Goal: Contribute content

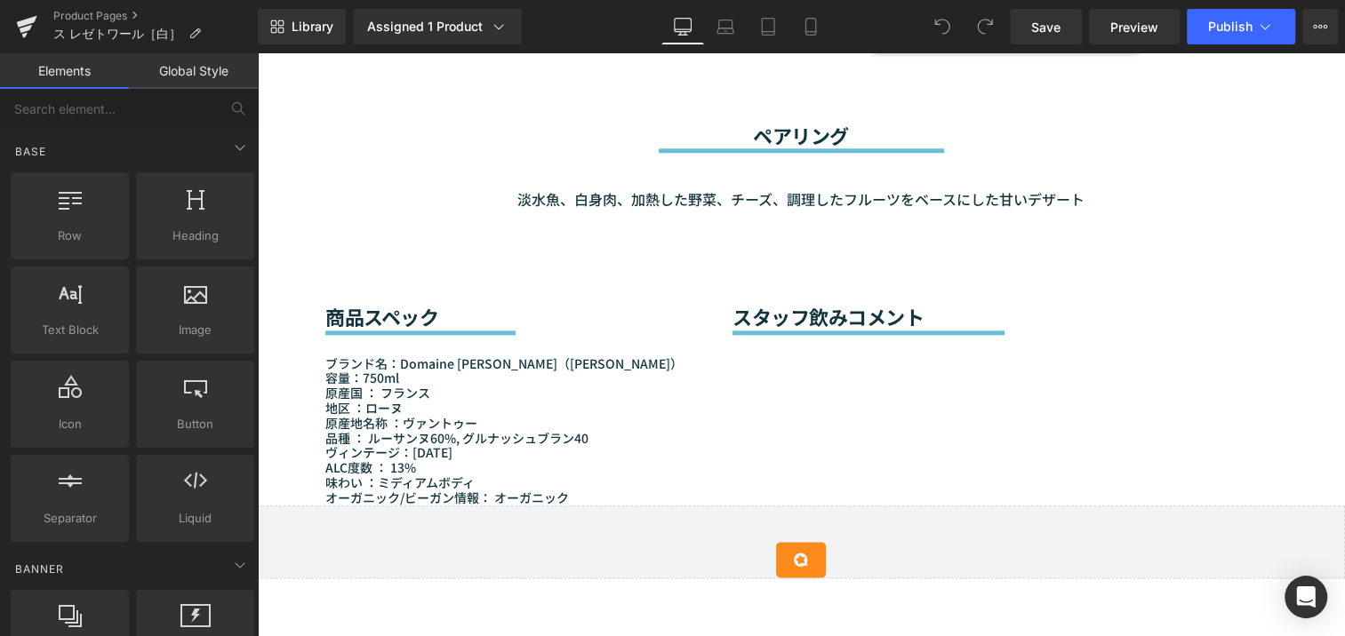
scroll to position [1373, 0]
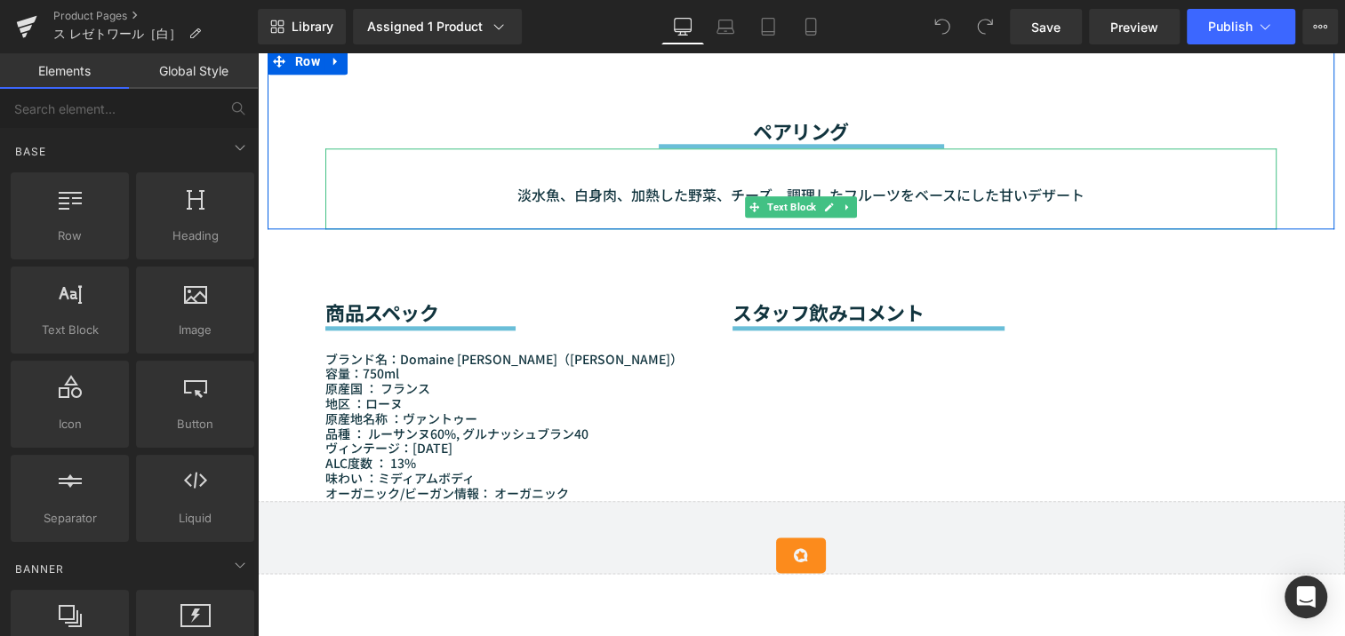
click at [613, 192] on p "淡水魚、白身肉、加熱した野菜、チーズ、調理したフルーツをベースにした甘いデザート" at bounding box center [800, 195] width 951 height 23
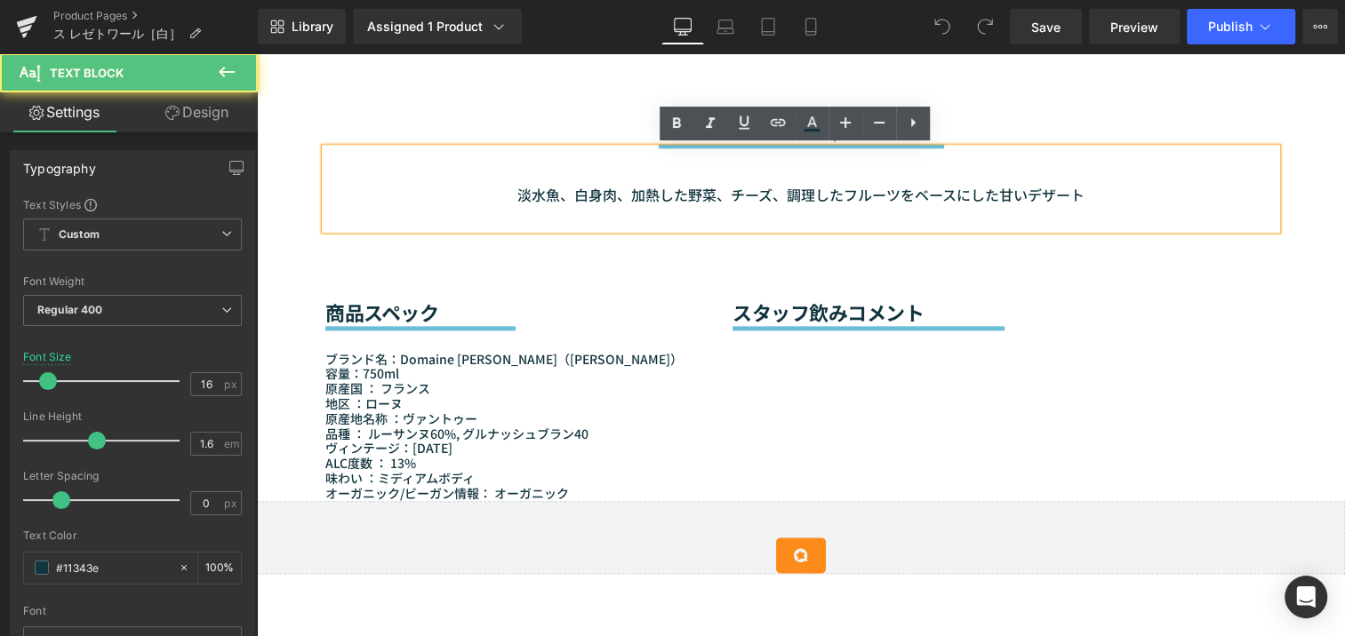
click at [562, 193] on p "淡水魚、白身肉、加熱した野菜、チーズ、調理したフルーツをベースにした甘いデザート" at bounding box center [800, 195] width 951 height 23
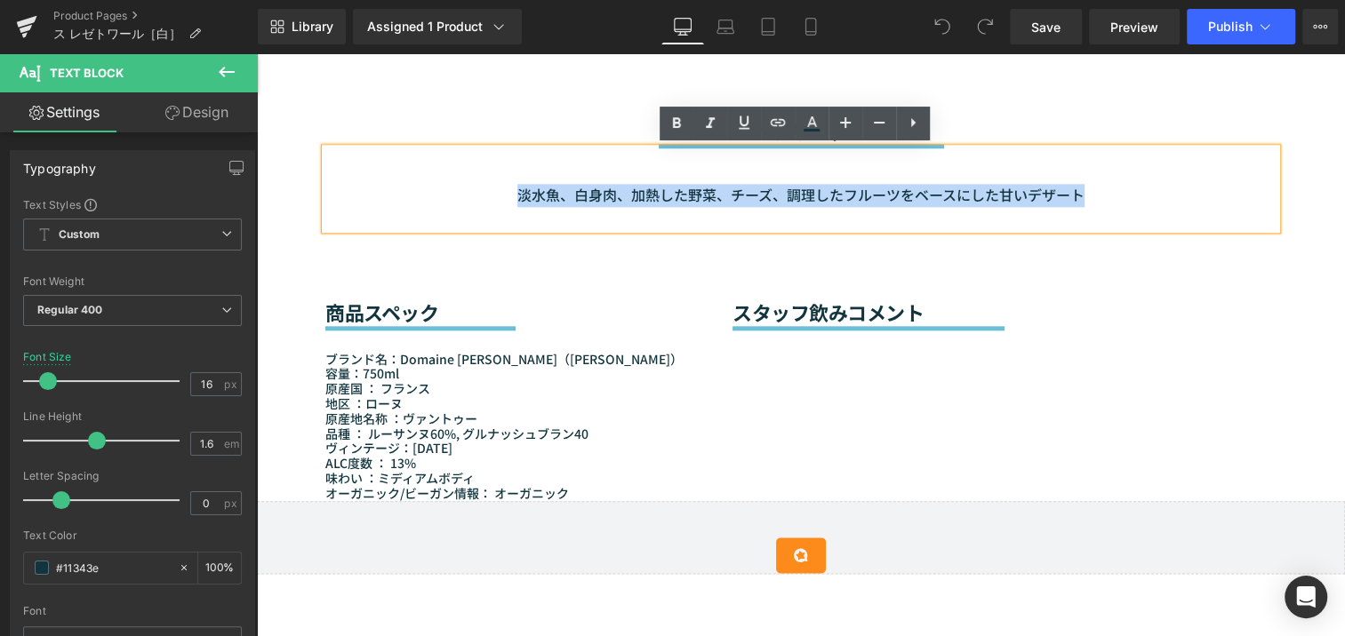
drag, startPoint x: 507, startPoint y: 197, endPoint x: 1181, endPoint y: 167, distance: 674.5
click at [1181, 167] on div "淡水魚、白身肉、加熱した野菜、チーズ、調理したフルーツをベースにした甘いデザート" at bounding box center [800, 188] width 951 height 81
paste div
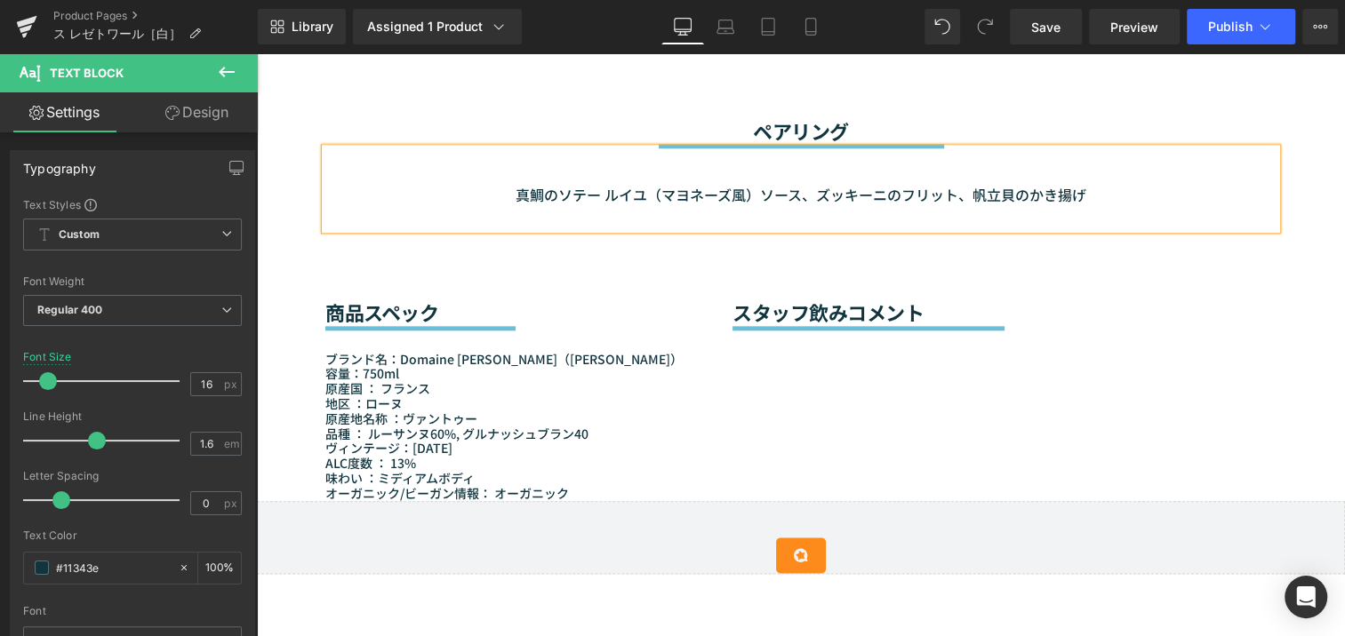
click at [1157, 226] on p at bounding box center [800, 218] width 951 height 23
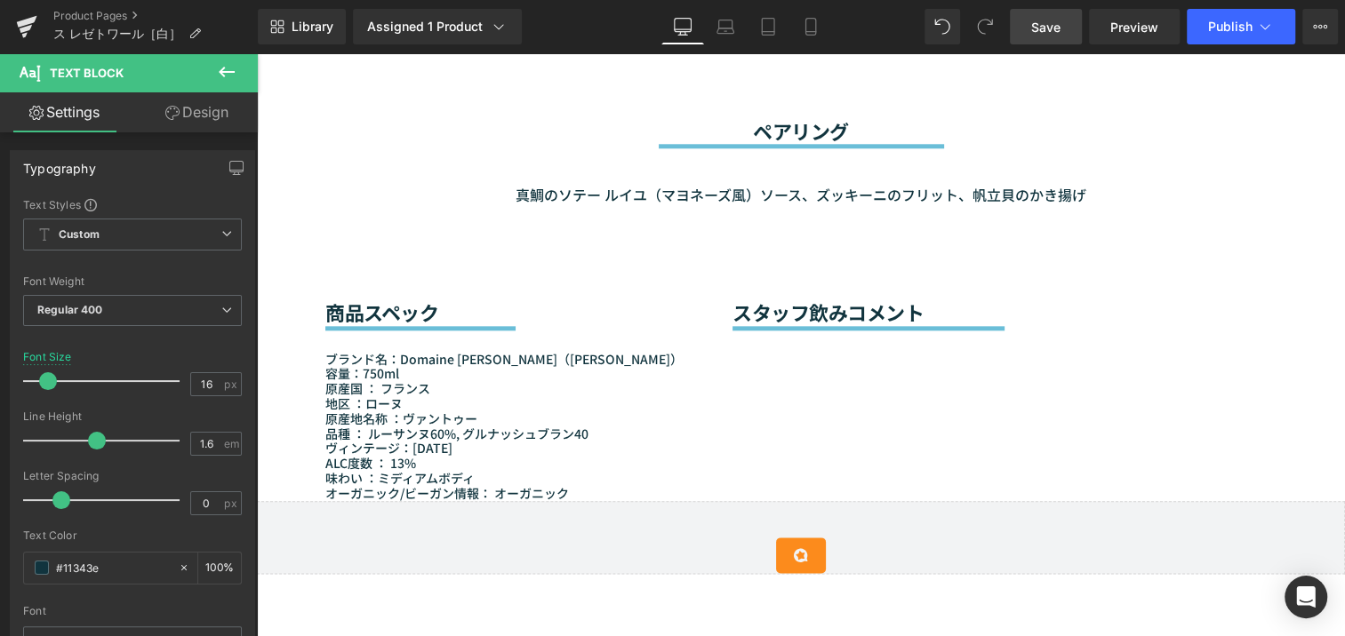
drag, startPoint x: 1052, startPoint y: 9, endPoint x: 112, endPoint y: 249, distance: 969.8
click at [1052, 9] on link "Save" at bounding box center [1046, 27] width 72 height 36
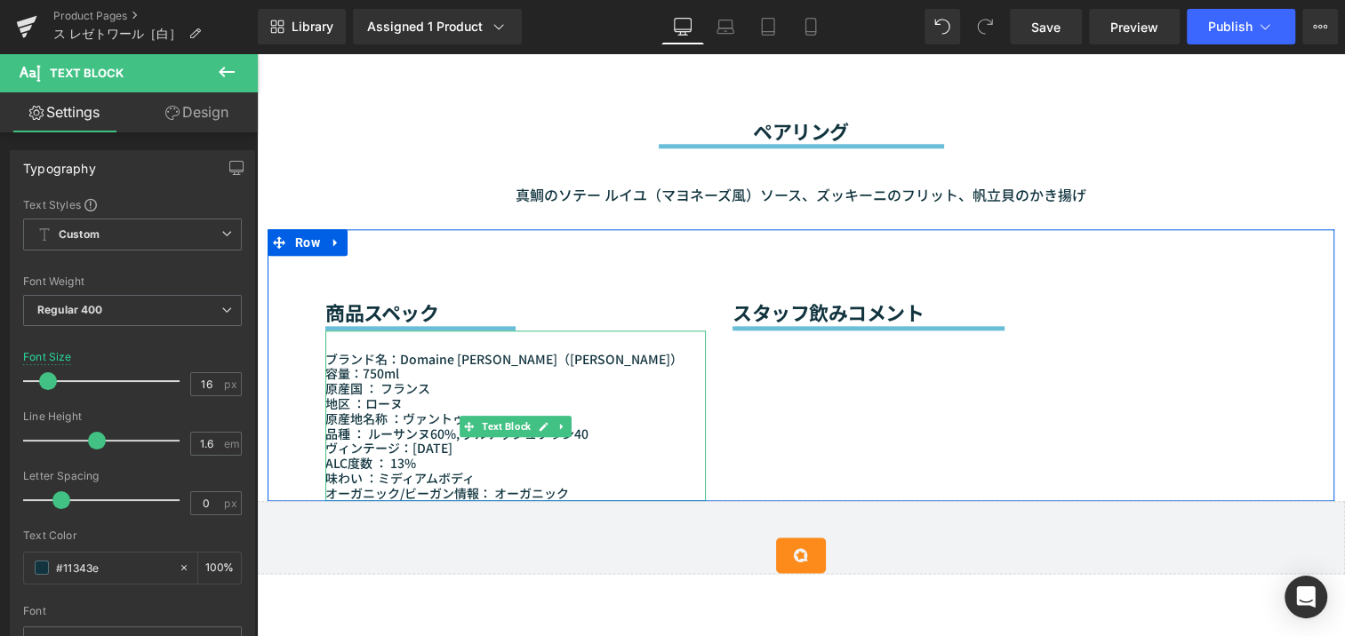
drag, startPoint x: 393, startPoint y: 434, endPoint x: 376, endPoint y: 434, distance: 16.9
click at [393, 434] on p "品種 ： ルーサンヌ60%, グルナッシュブラン40" at bounding box center [515, 434] width 380 height 15
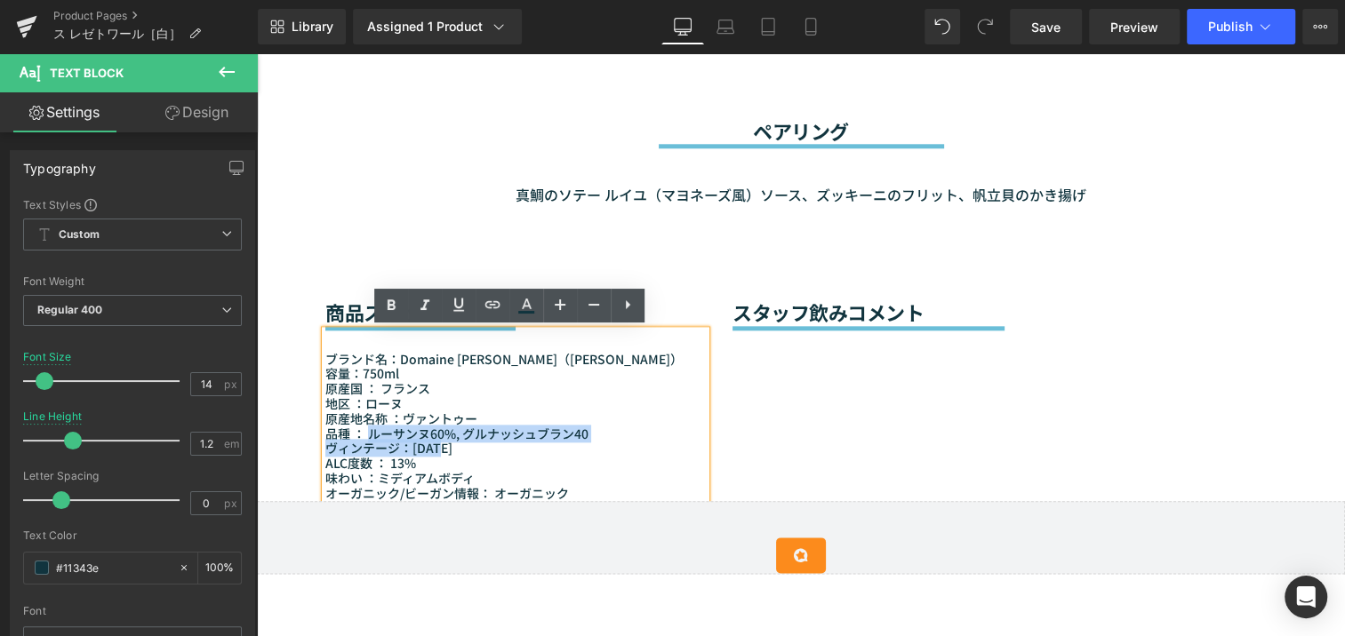
drag, startPoint x: 363, startPoint y: 432, endPoint x: 441, endPoint y: 446, distance: 79.5
click at [441, 446] on div "ブランド名：Domaine CHILDÉRIC（ドメーヌ・シルデリック） 容量：750ml 原産国 ： フランス 地区 ：ローヌ 原産地名称 ：ヴァントゥー …" at bounding box center [515, 416] width 380 height 171
paste div
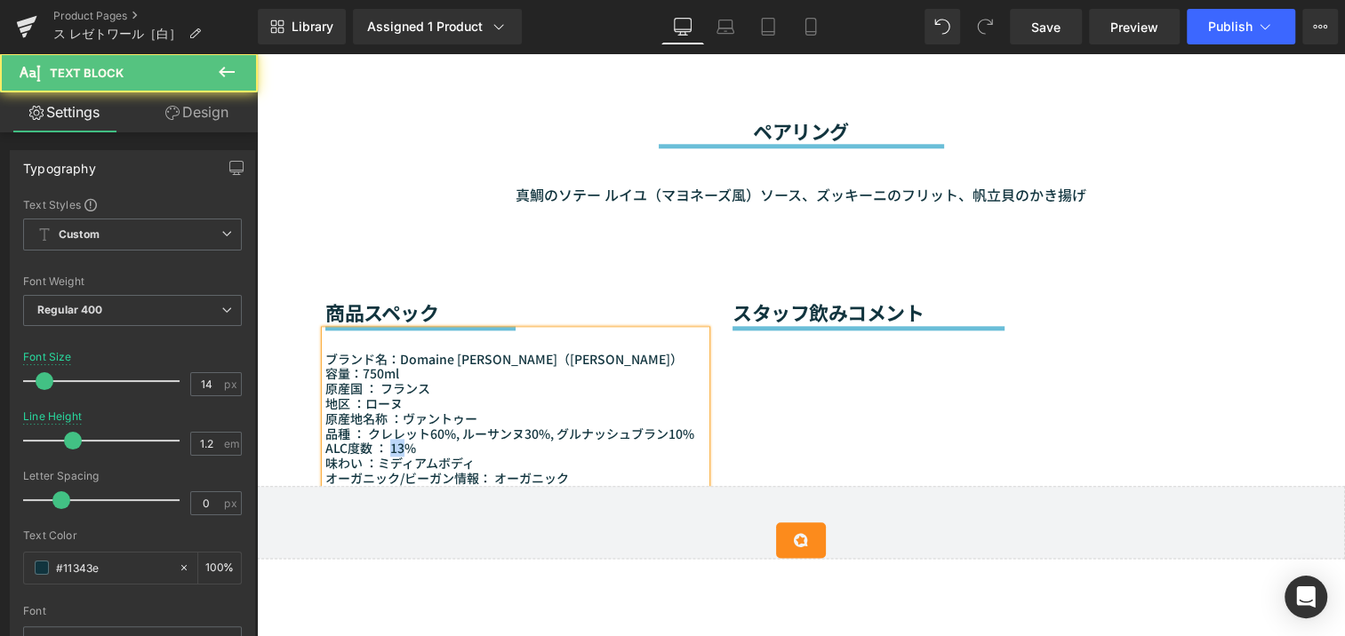
drag, startPoint x: 397, startPoint y: 446, endPoint x: 384, endPoint y: 447, distance: 13.4
click at [384, 447] on p "ALC度数 ： 13%" at bounding box center [515, 448] width 380 height 15
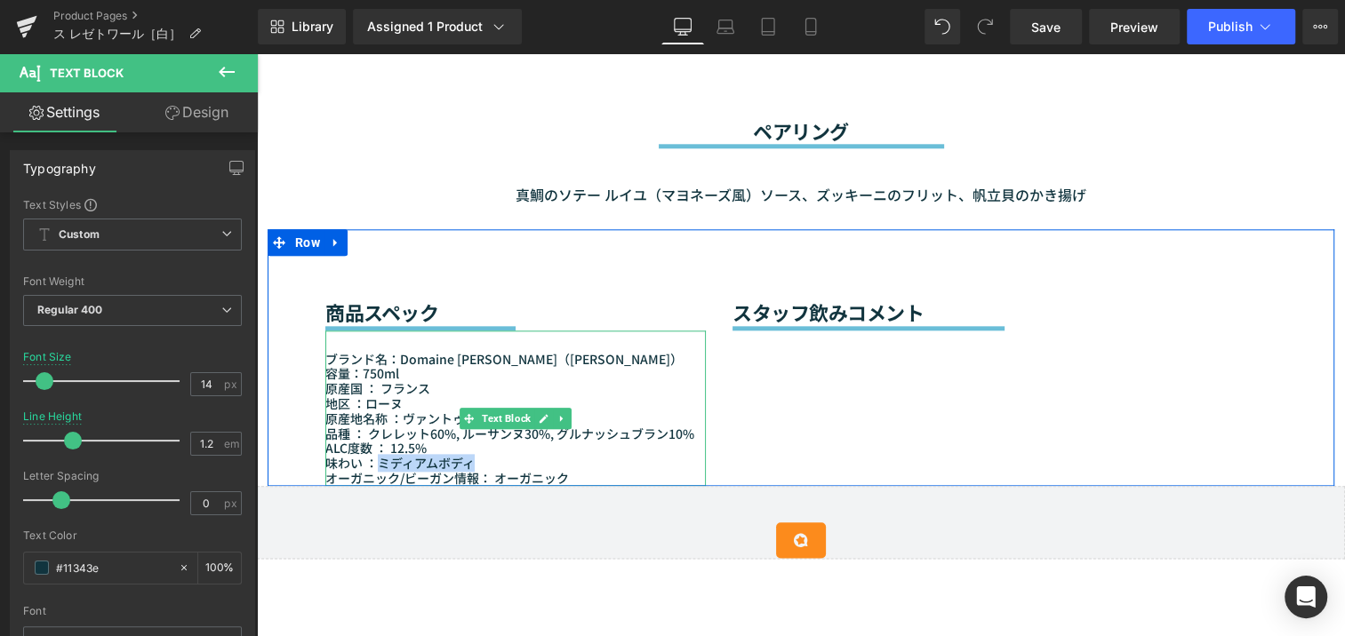
drag, startPoint x: 375, startPoint y: 464, endPoint x: 472, endPoint y: 465, distance: 96.9
click at [472, 465] on p "味わい ：ミディアムボディ" at bounding box center [515, 463] width 380 height 15
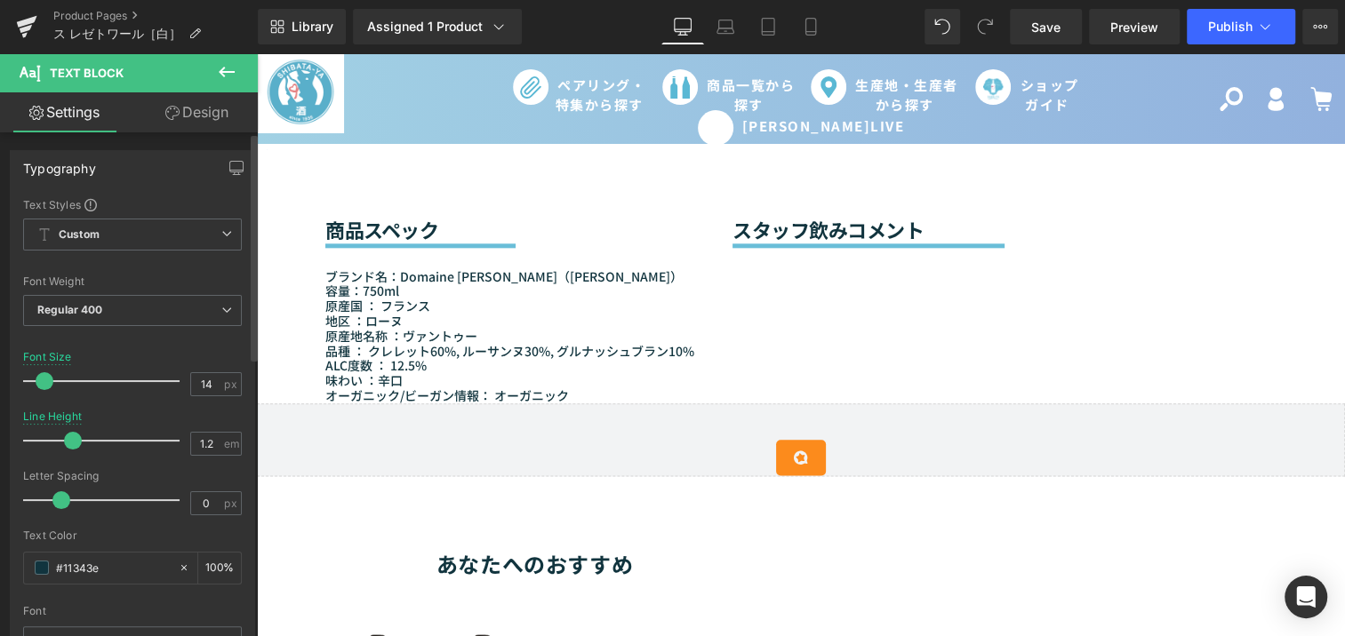
scroll to position [1454, 0]
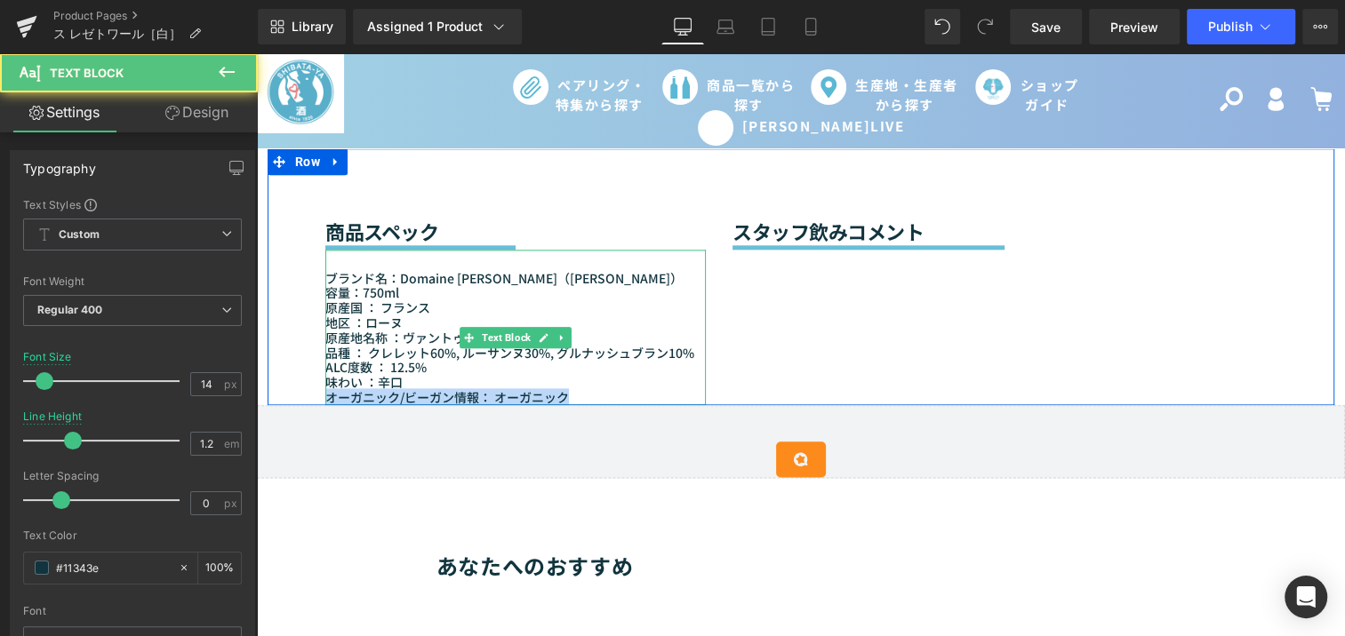
drag, startPoint x: 402, startPoint y: 384, endPoint x: 572, endPoint y: 398, distance: 170.4
click at [572, 398] on div "ブランド名：Domaine CHILDÉRIC（ドメーヌ・シルデリック） 容量：750ml 原産国 ： フランス 地区 ：ローヌ 原産地名称 ：ヴァントゥー …" at bounding box center [515, 328] width 380 height 156
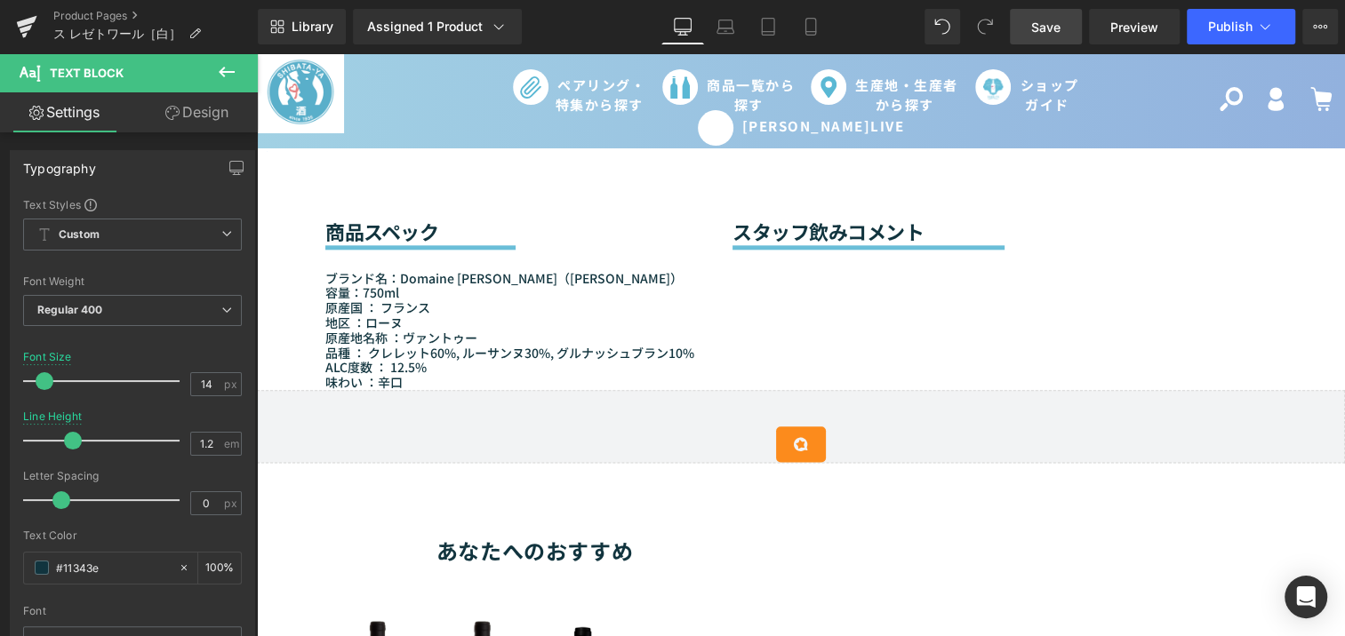
drag, startPoint x: 1034, startPoint y: 28, endPoint x: 715, endPoint y: 270, distance: 400.9
click at [1034, 28] on span "Save" at bounding box center [1045, 27] width 29 height 19
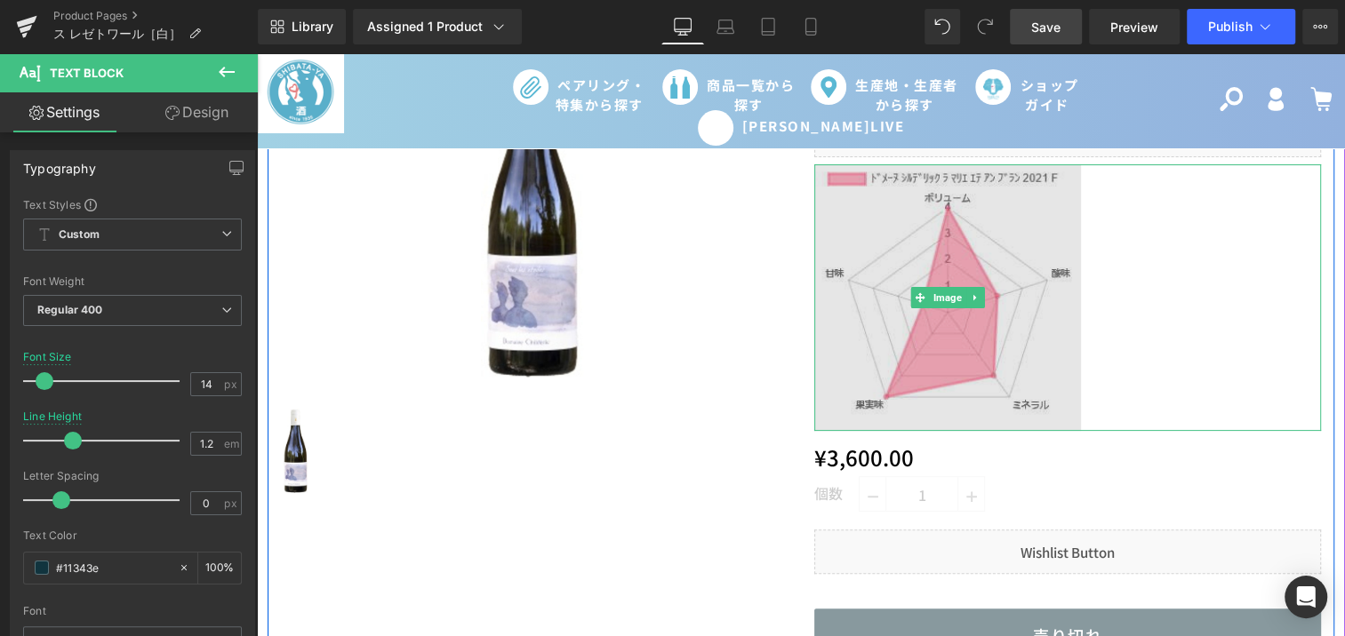
scroll to position [161, 0]
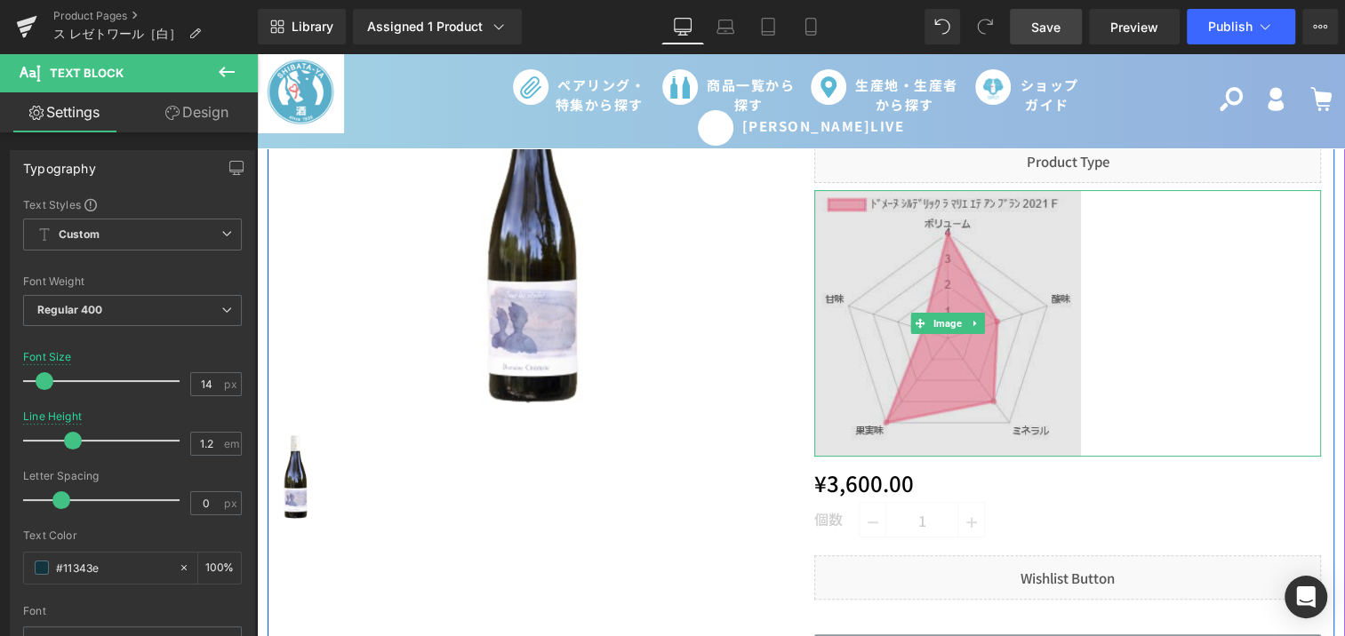
click at [933, 367] on img at bounding box center [947, 323] width 267 height 267
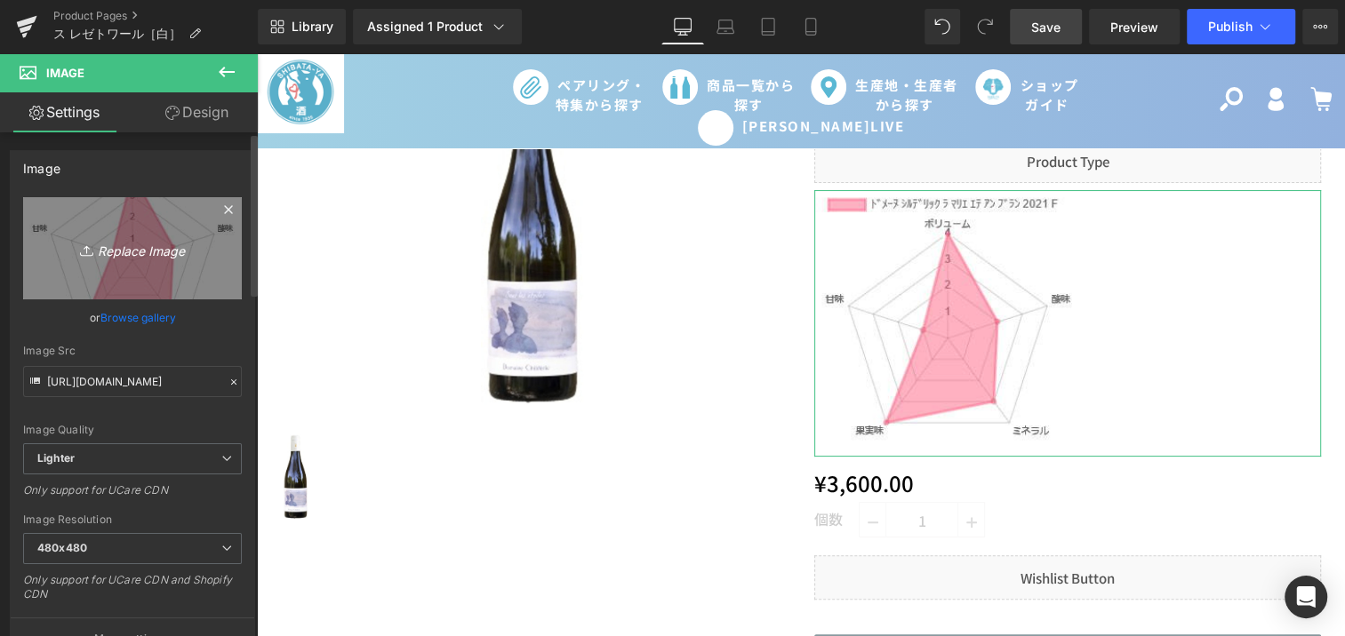
click at [115, 243] on icon "Replace Image" at bounding box center [132, 248] width 142 height 22
type input "C:\fakepath\chart (2).png"
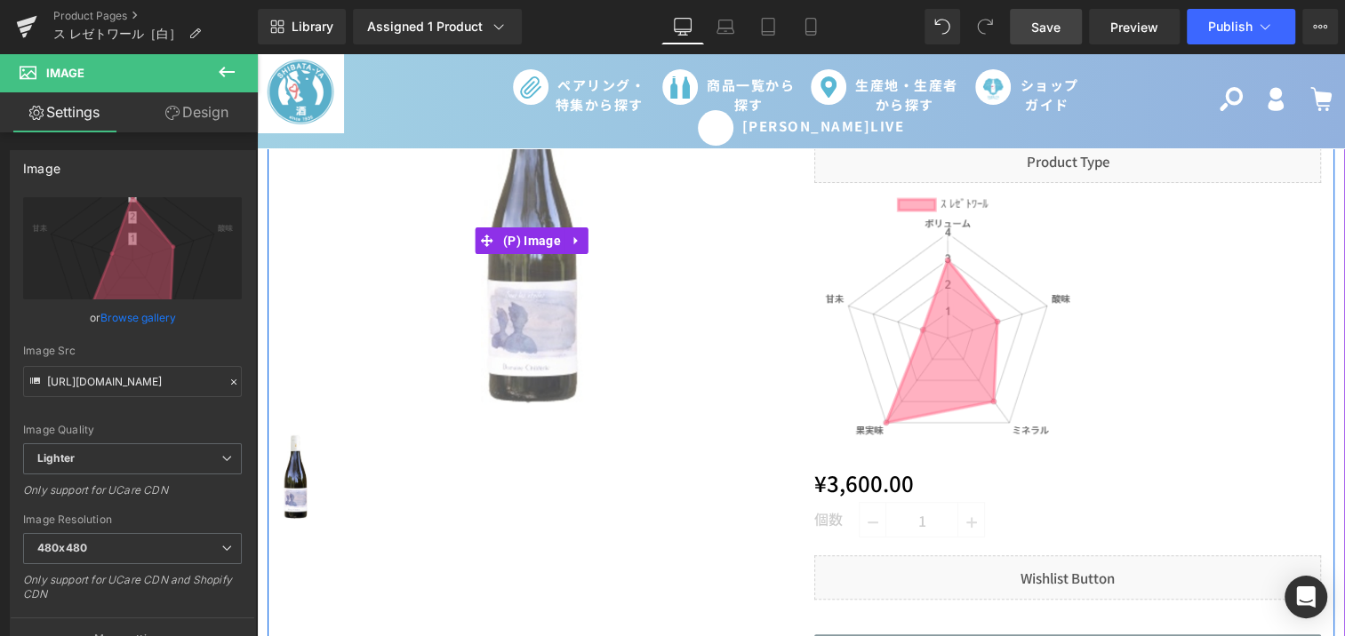
type input "https://ucarecdn.com/ee470e29-529c-40ee-8b06-79852077ae8c/-/format/auto/-/previ…"
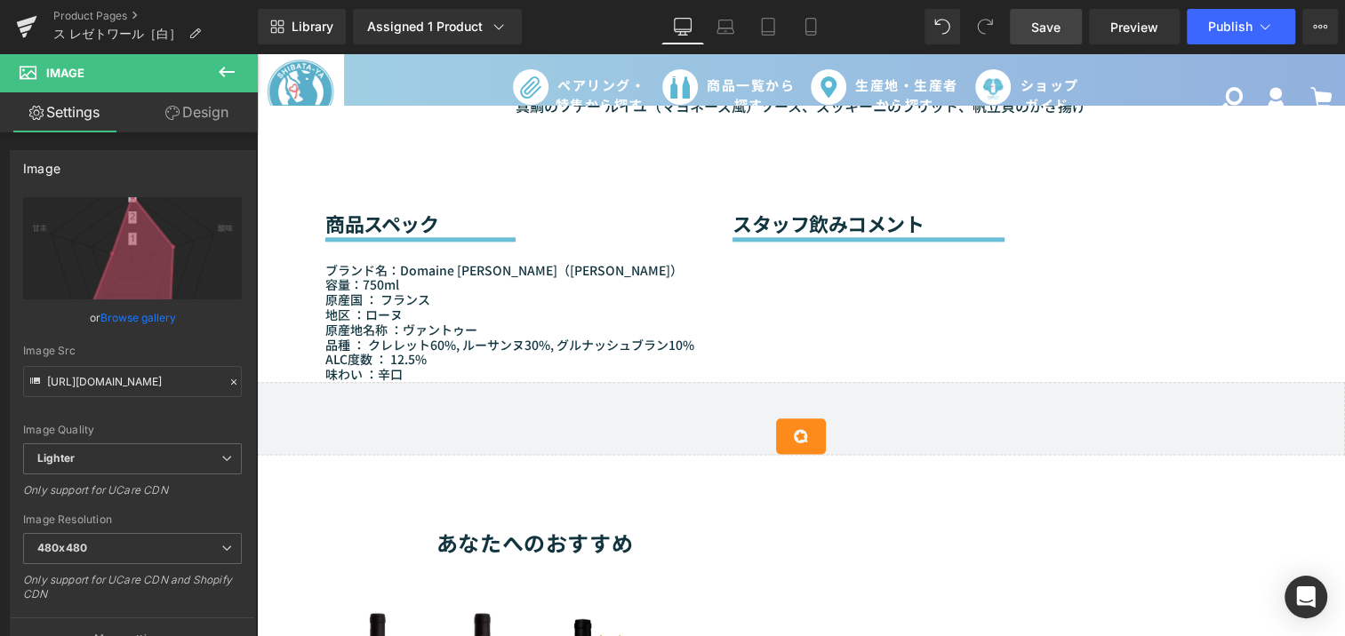
scroll to position [1293, 0]
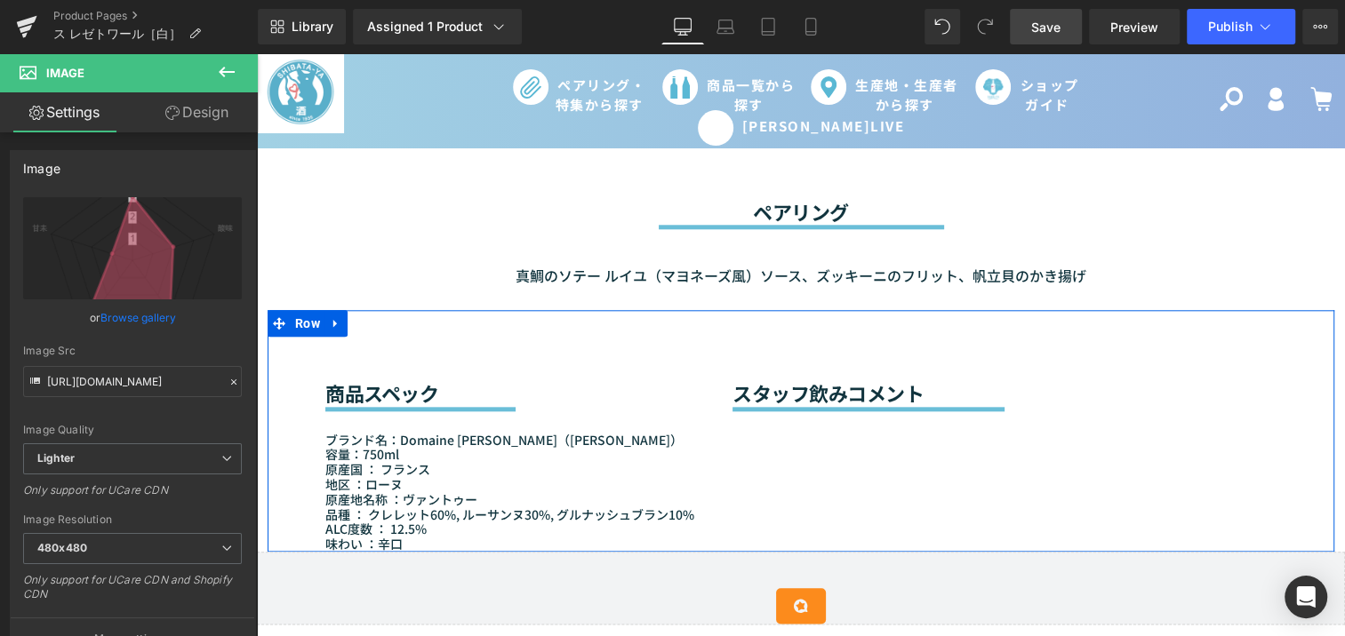
click at [762, 443] on div "商品スペック Heading Separator ブランド名：Domaine CHILDÉRIC（ドメーヌ・シルデリック） 容量：750ml 原産国 ： フラ…" at bounding box center [801, 431] width 1067 height 242
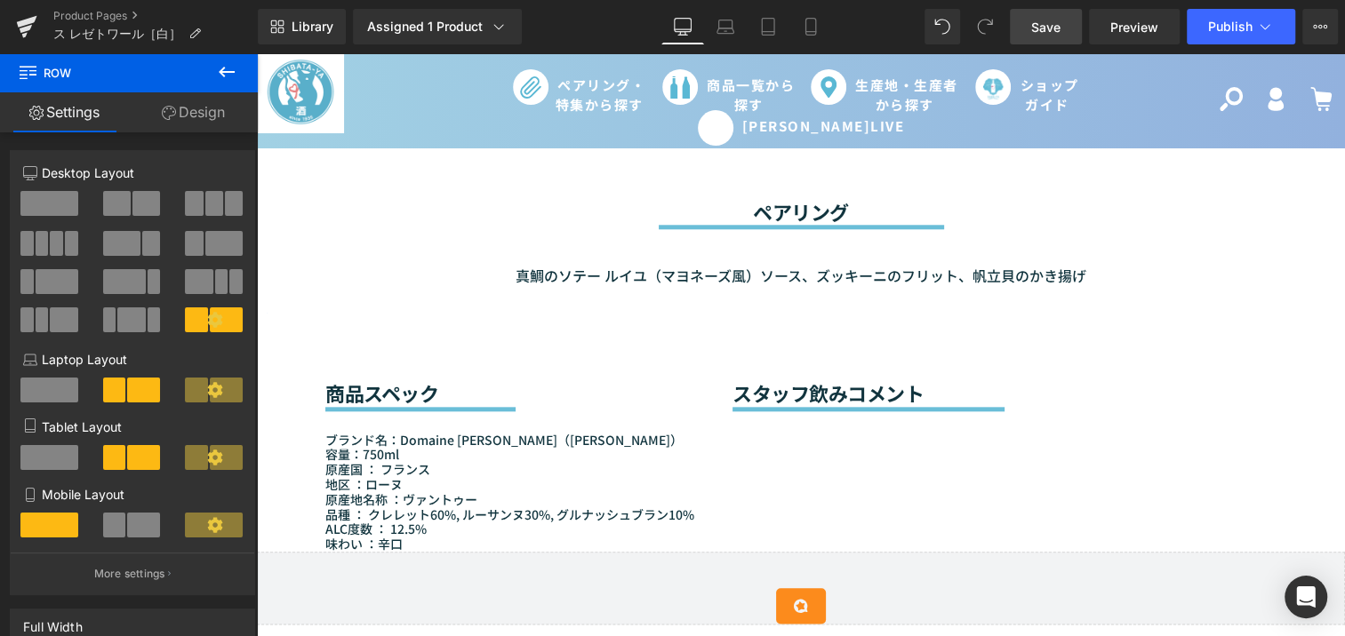
click at [260, 379] on div "Sale Off (P) Image (P) Image List (P) Title" at bounding box center [801, 383] width 1088 height 2956
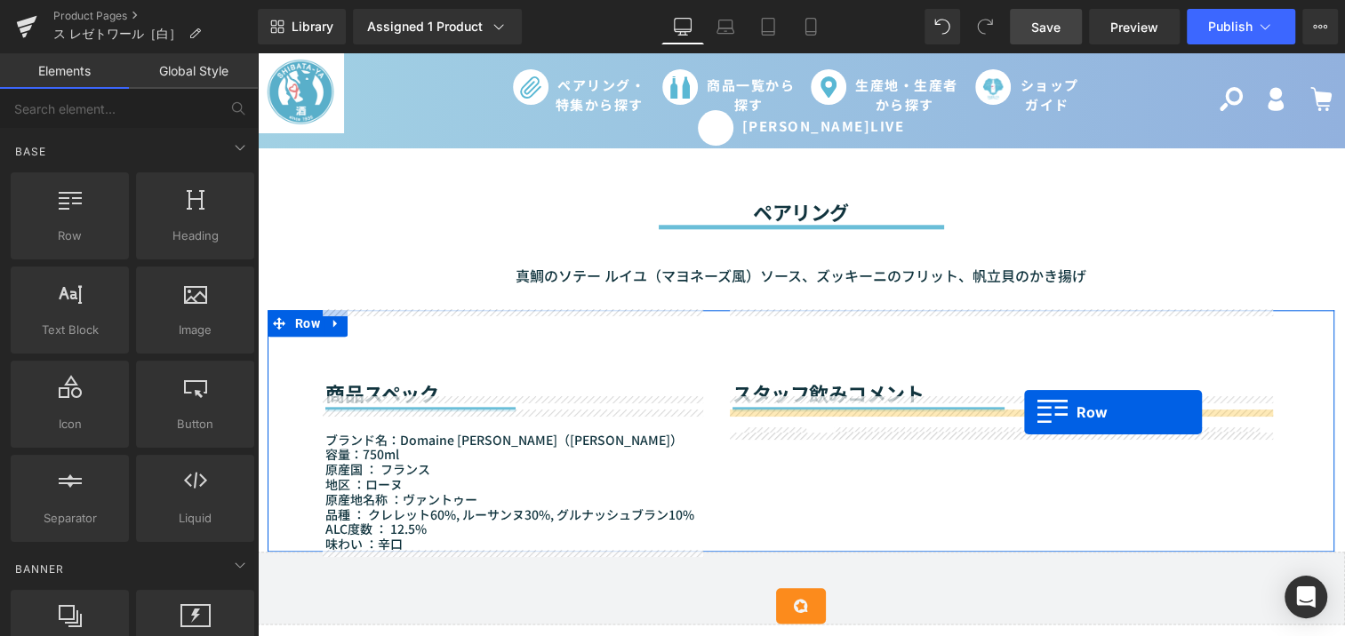
drag, startPoint x: 309, startPoint y: 277, endPoint x: 1024, endPoint y: 412, distance: 727.4
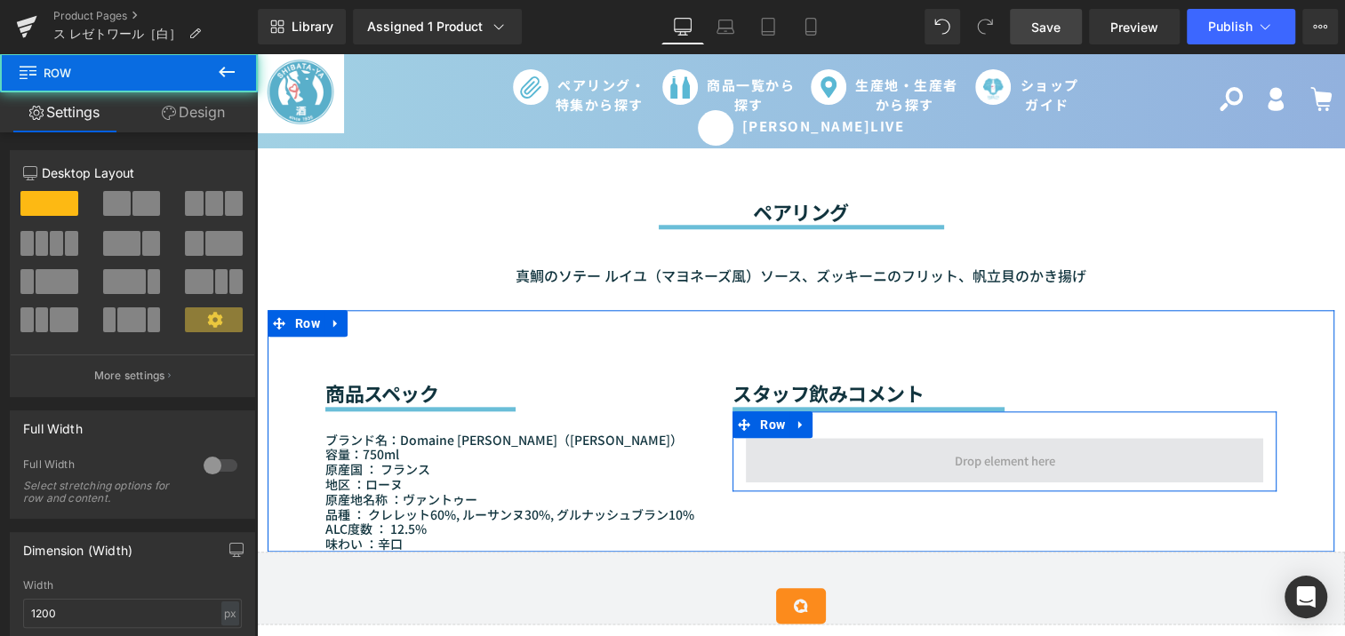
click at [912, 465] on span at bounding box center [1004, 460] width 517 height 44
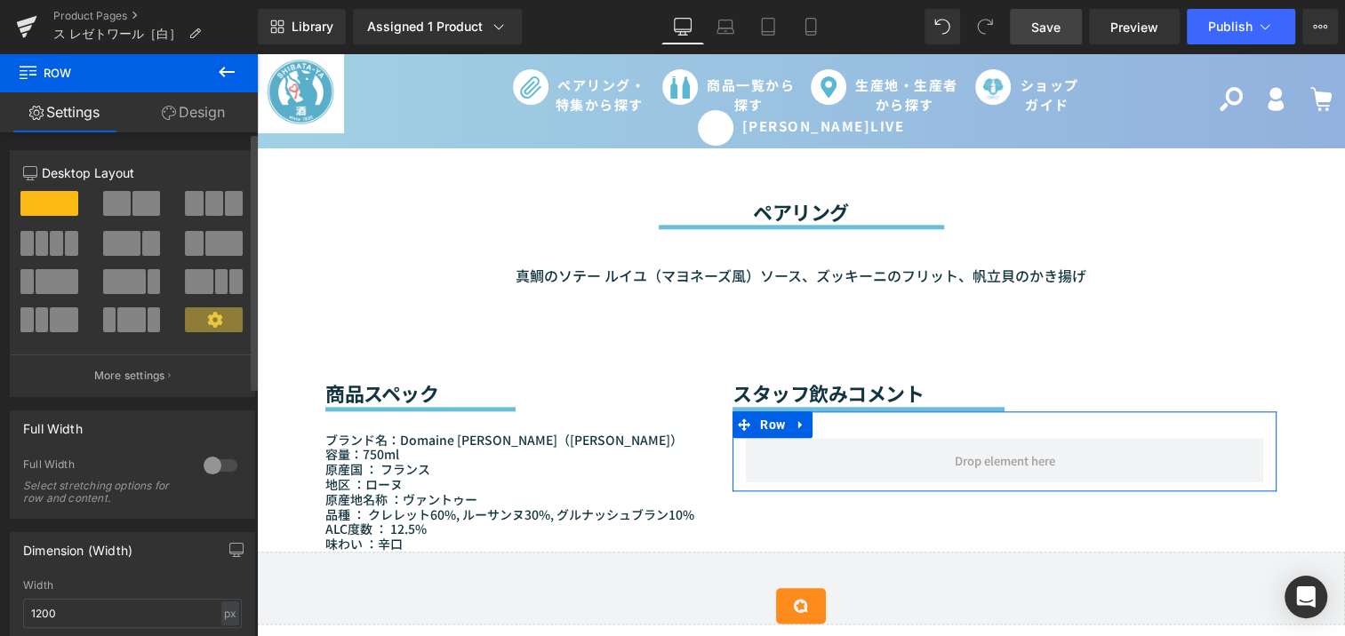
click at [59, 287] on span at bounding box center [57, 281] width 43 height 25
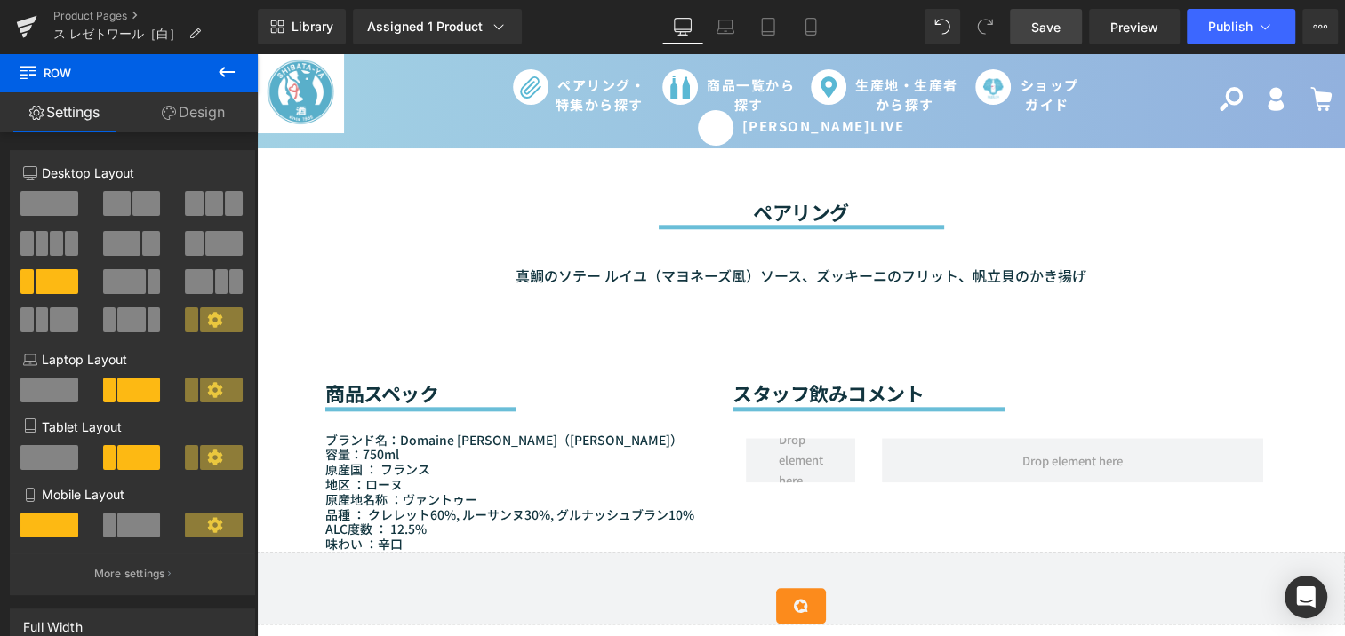
click at [260, 204] on div "Sale Off (P) Image (P) Image List (P) Title" at bounding box center [801, 383] width 1088 height 2956
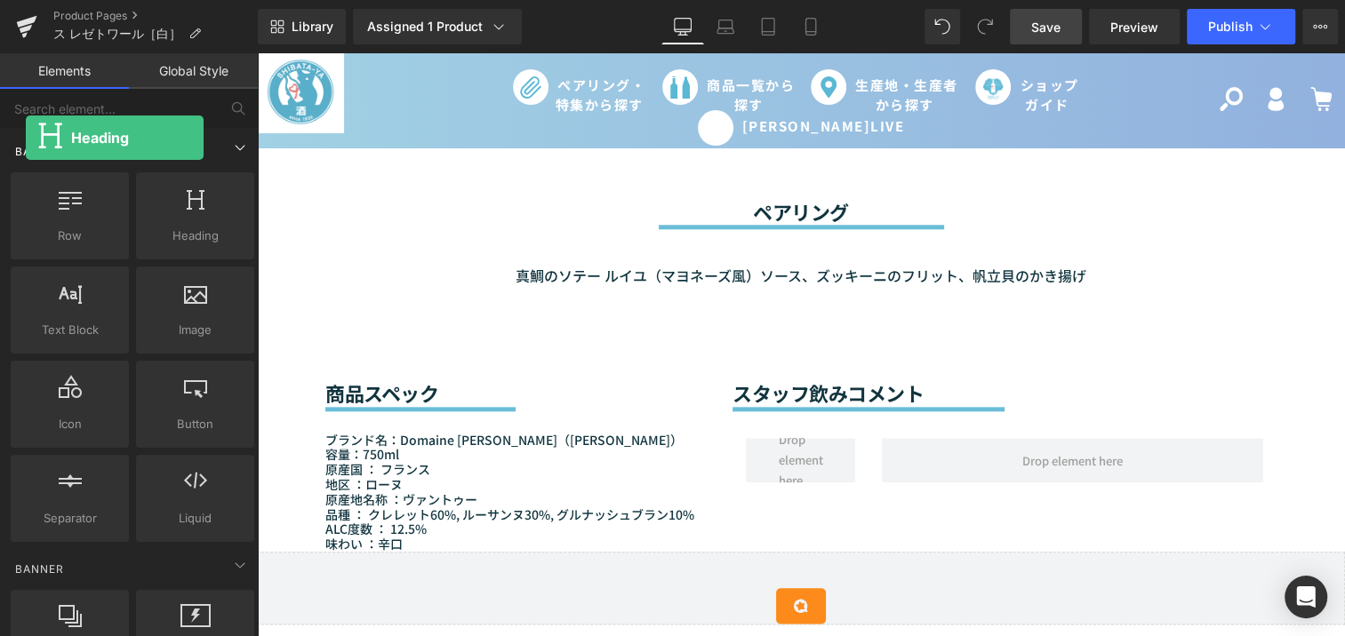
drag, startPoint x: 197, startPoint y: 203, endPoint x: 25, endPoint y: 138, distance: 184.3
click at [25, 138] on div "Base Row rows, columns, layouts, div Heading headings, titles, h1,h2,h3,h4,h5,h…" at bounding box center [132, 337] width 251 height 418
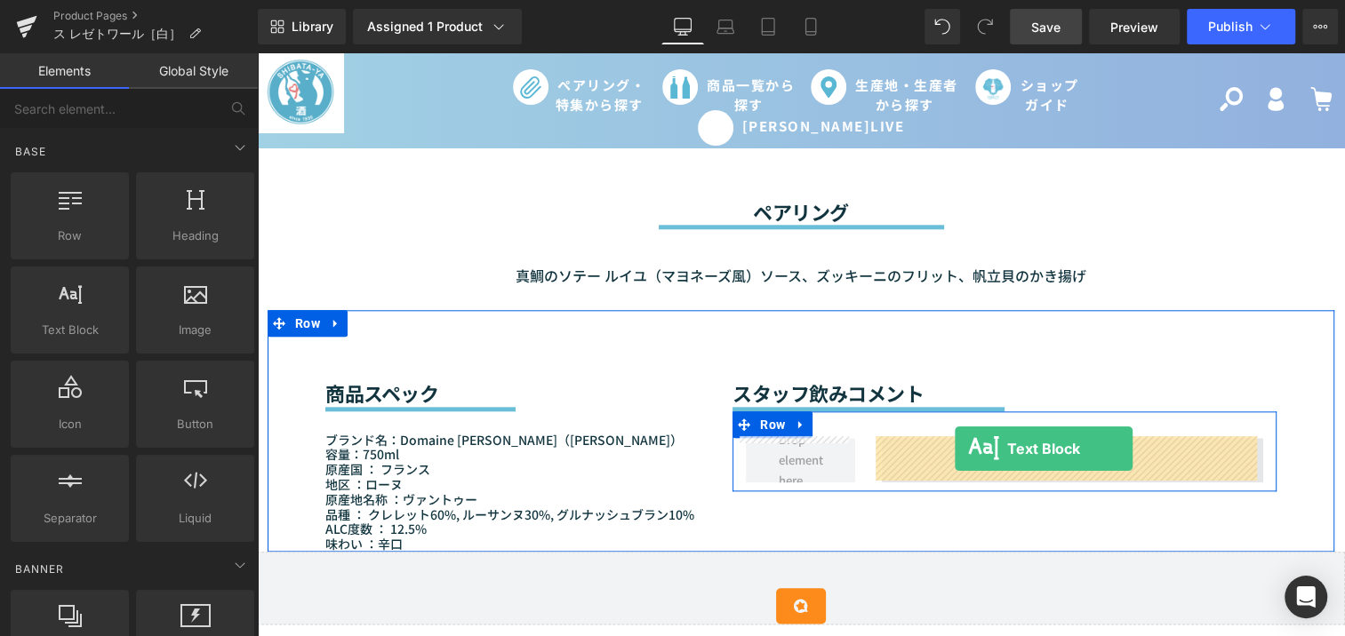
drag, startPoint x: 328, startPoint y: 372, endPoint x: 955, endPoint y: 450, distance: 631.6
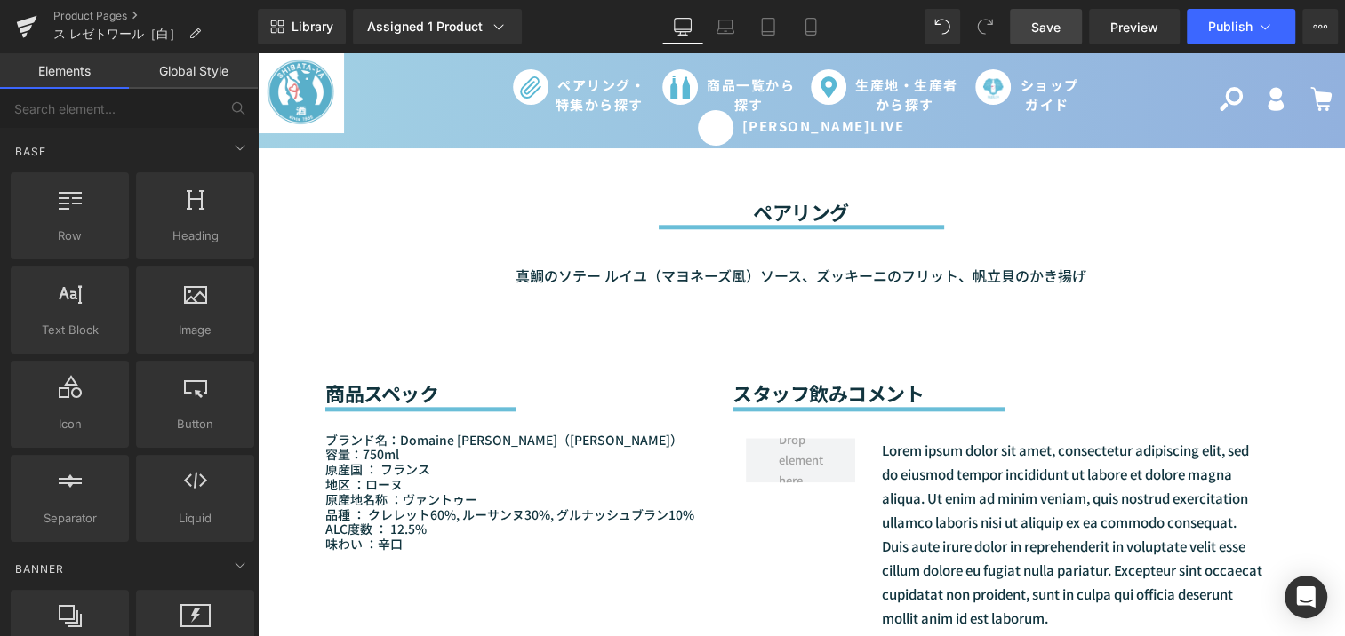
click at [260, 324] on div "Sale Off (P) Image (P) Image List (P) Title" at bounding box center [801, 438] width 1088 height 3066
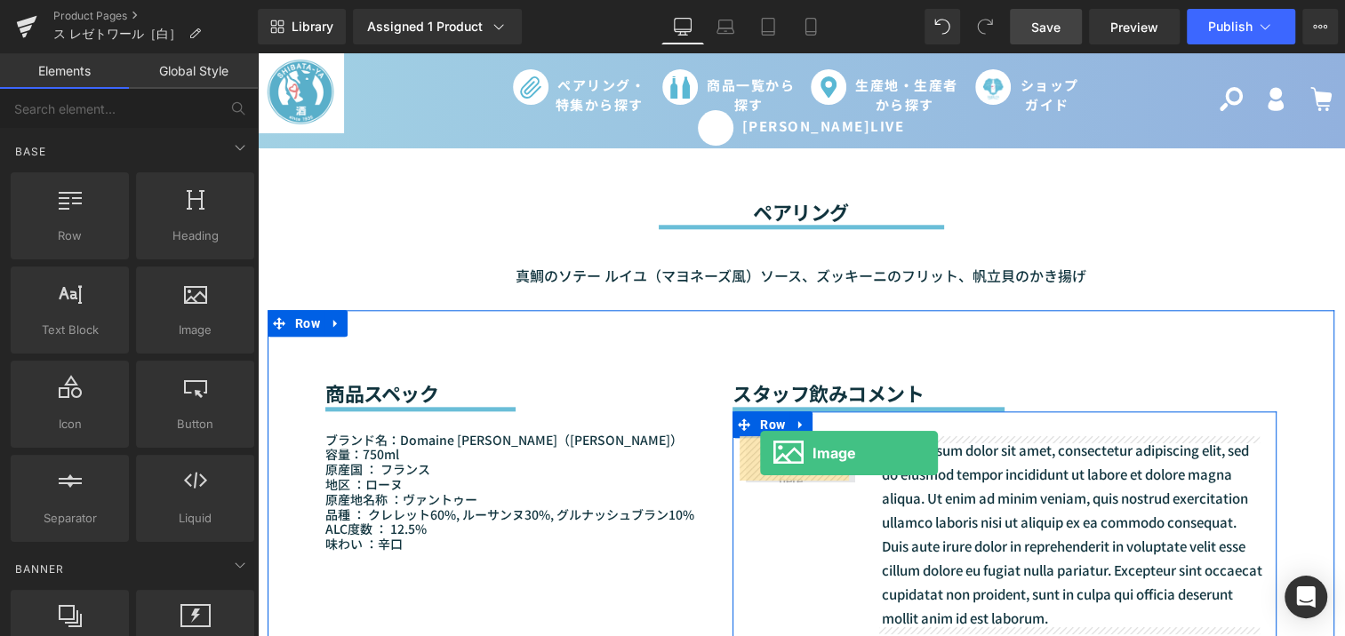
drag, startPoint x: 496, startPoint y: 396, endPoint x: 759, endPoint y: 453, distance: 269.2
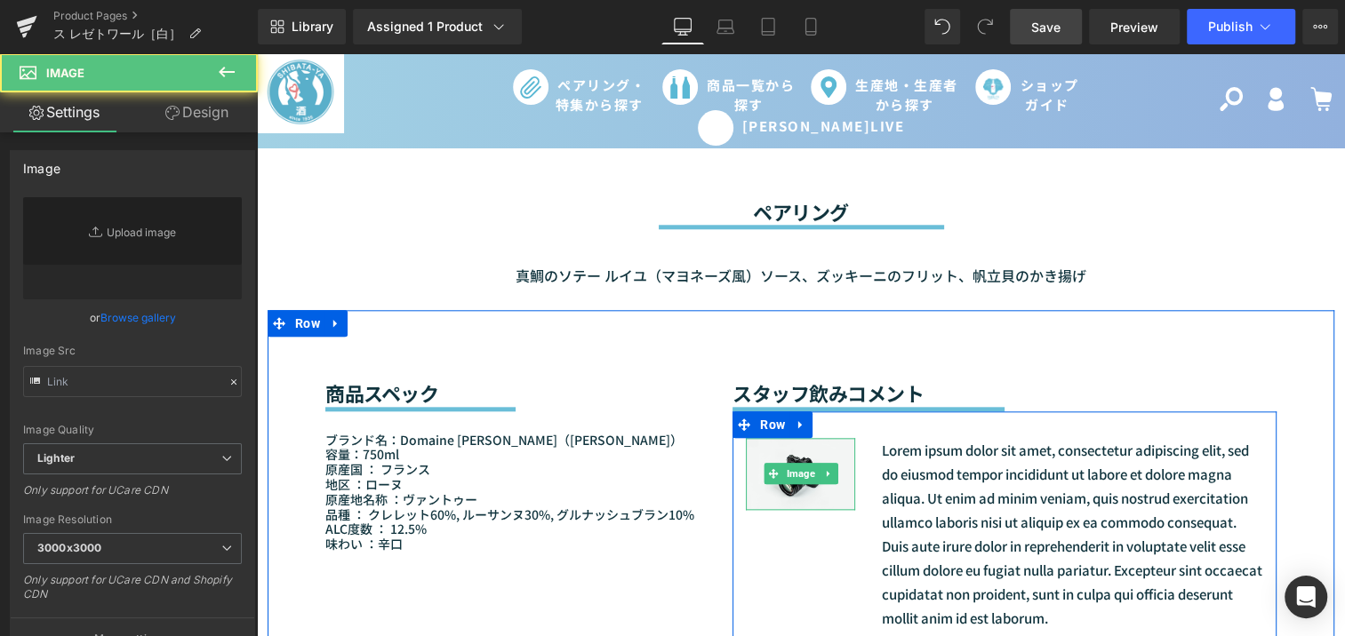
type input "//d1um8515vdn9kb.cloudfront.net/images/parallax.jpg"
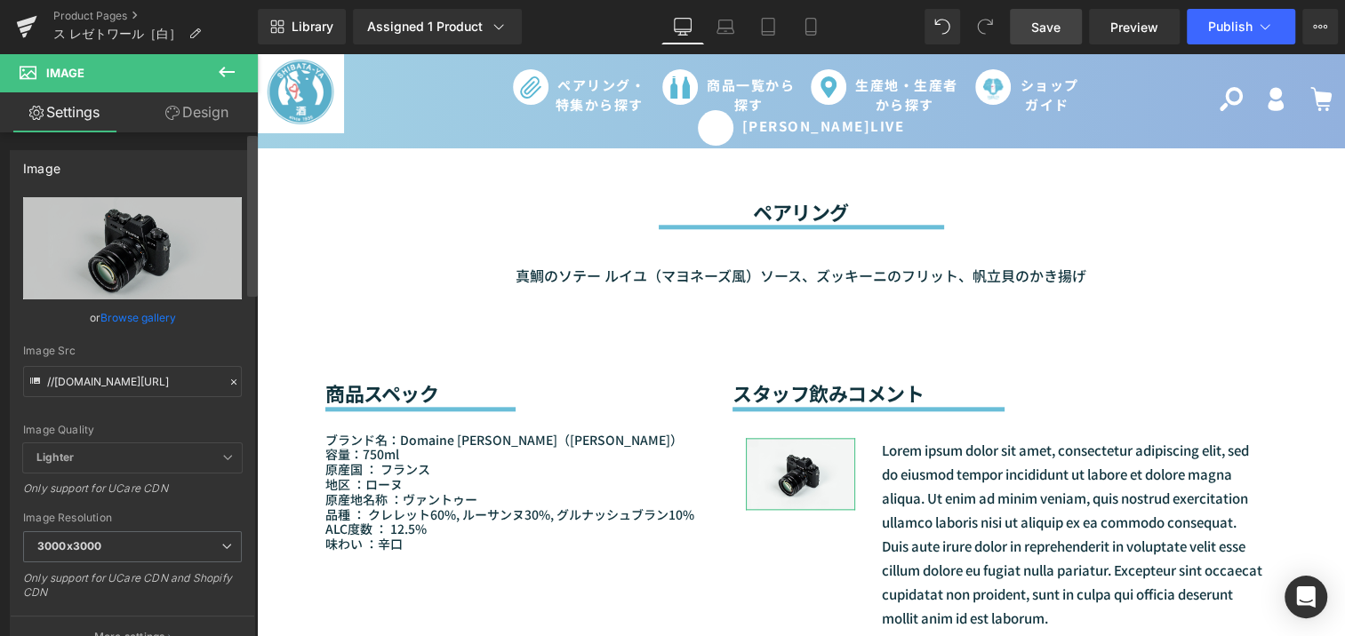
click at [257, 337] on div at bounding box center [252, 388] width 11 height 505
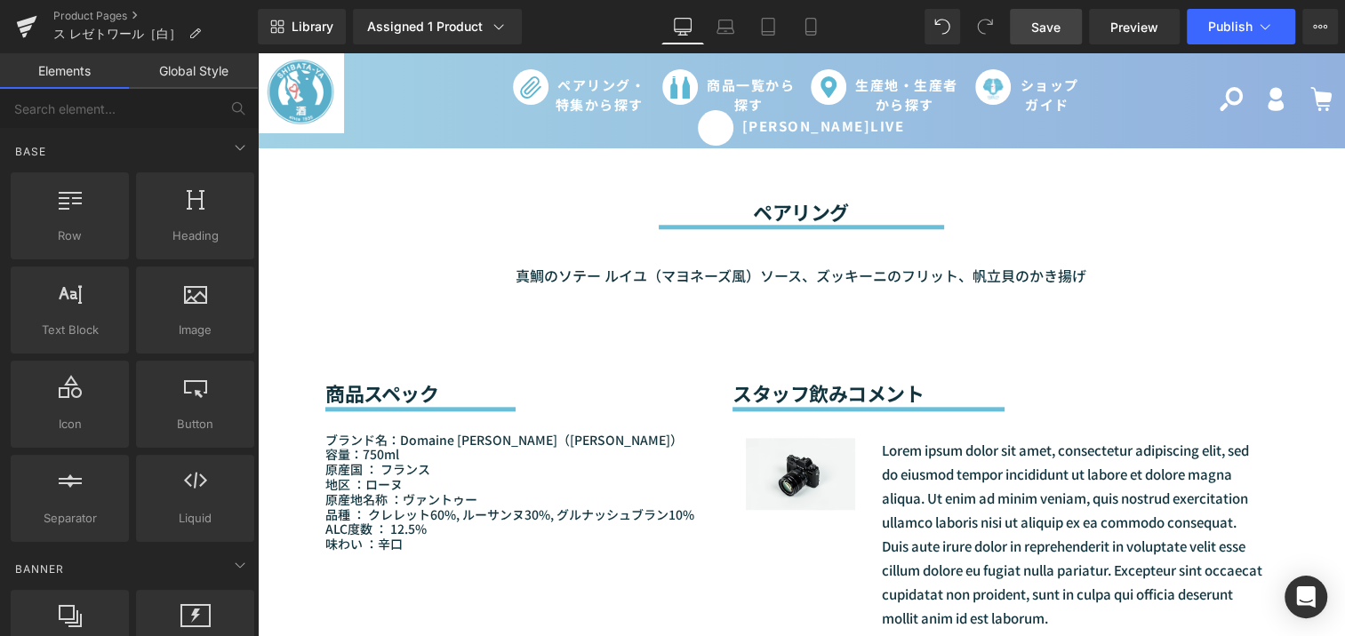
click at [260, 336] on div "Sale Off (P) Image (P) Image List (P) Title" at bounding box center [801, 438] width 1088 height 3066
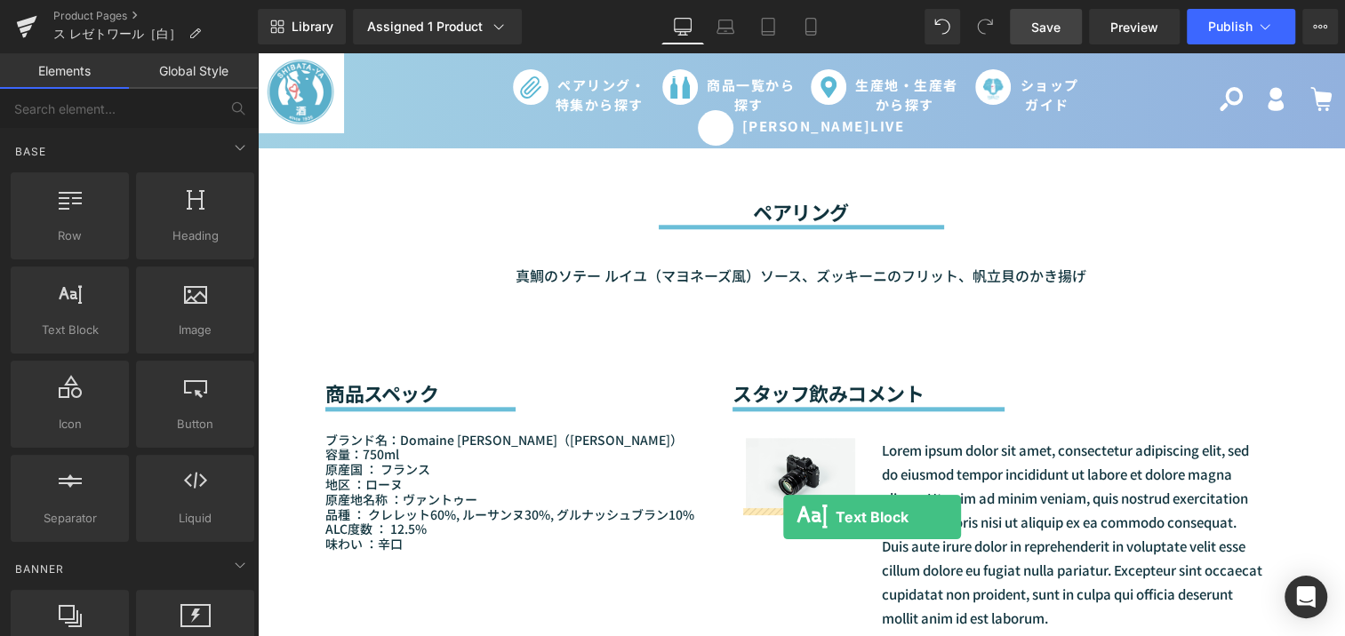
drag, startPoint x: 323, startPoint y: 376, endPoint x: 783, endPoint y: 517, distance: 481.7
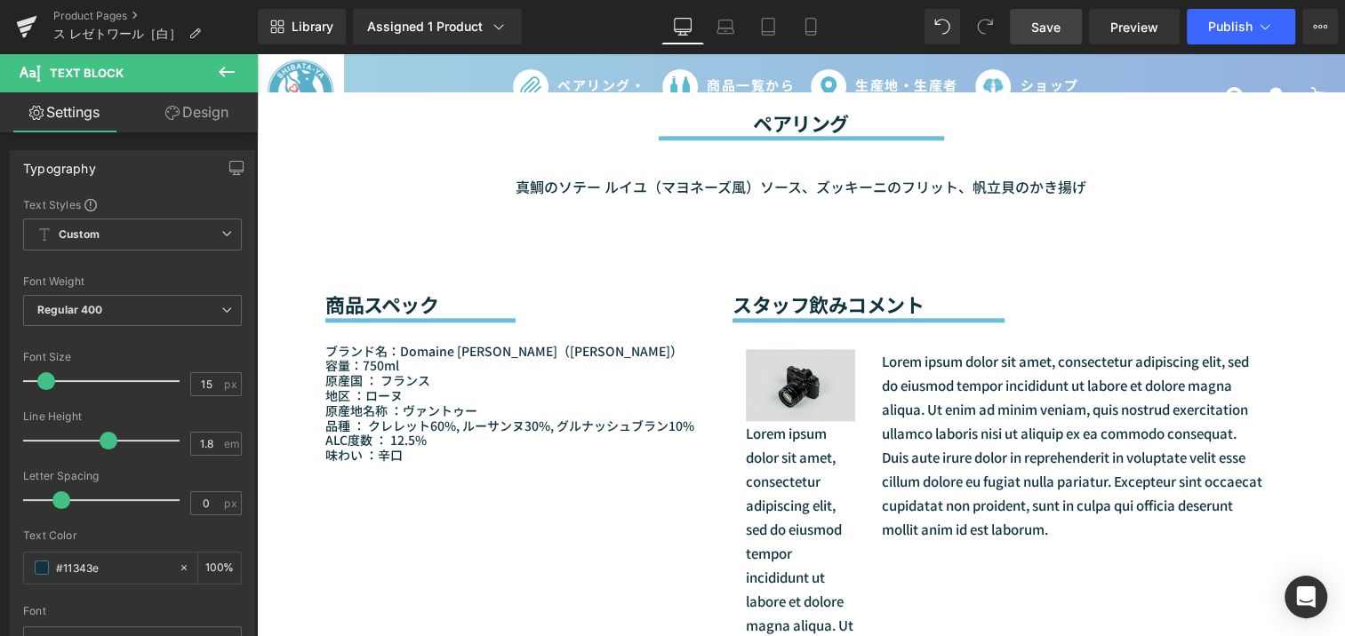
scroll to position [1373, 0]
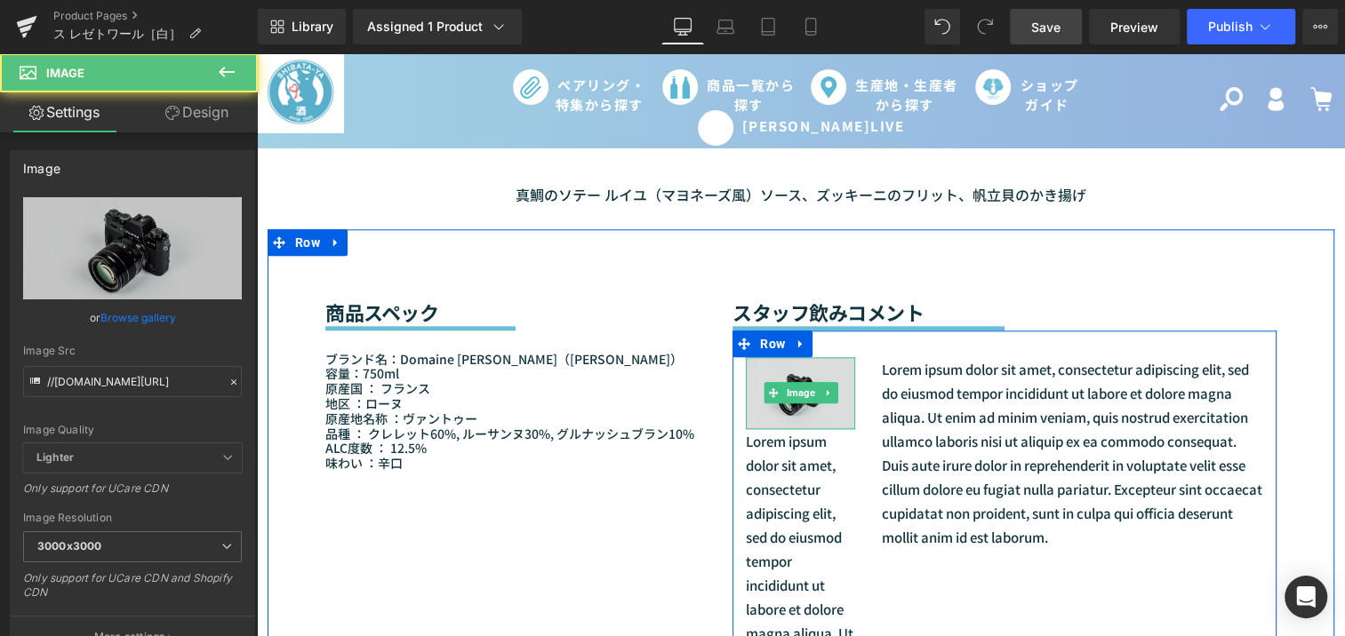
click at [829, 404] on img at bounding box center [800, 393] width 109 height 72
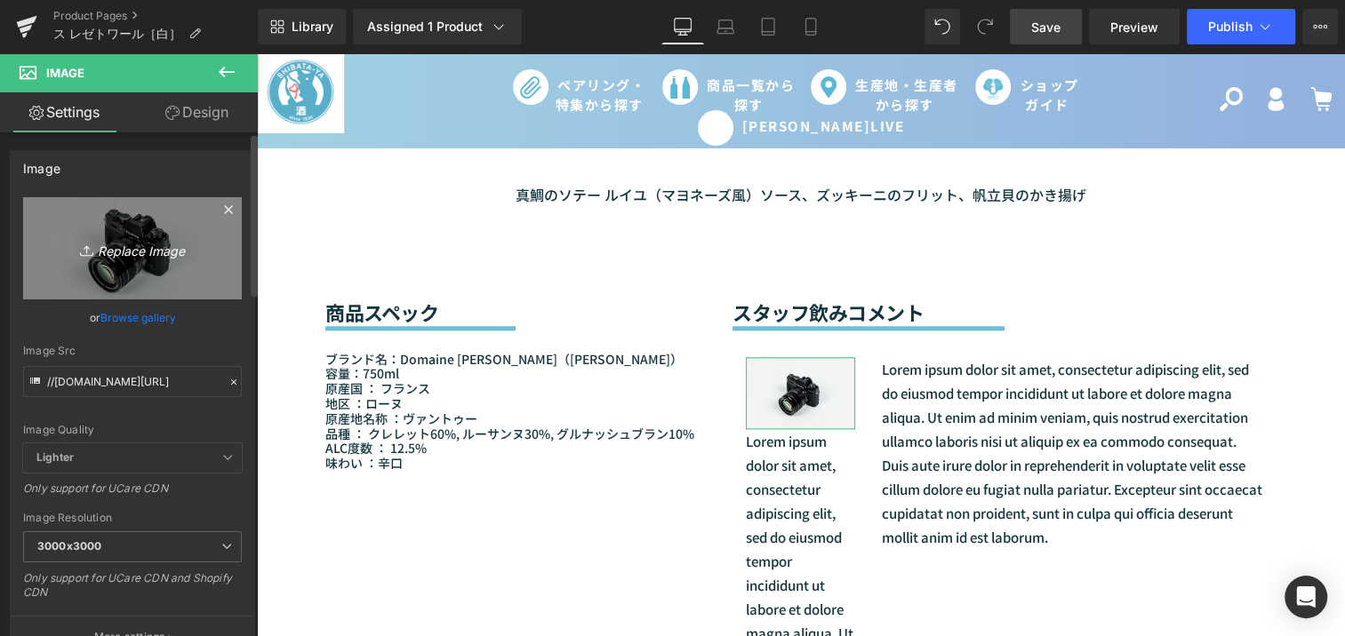
click at [87, 258] on icon at bounding box center [89, 251] width 18 height 18
type input "C:\fakepath\杉井.jpg"
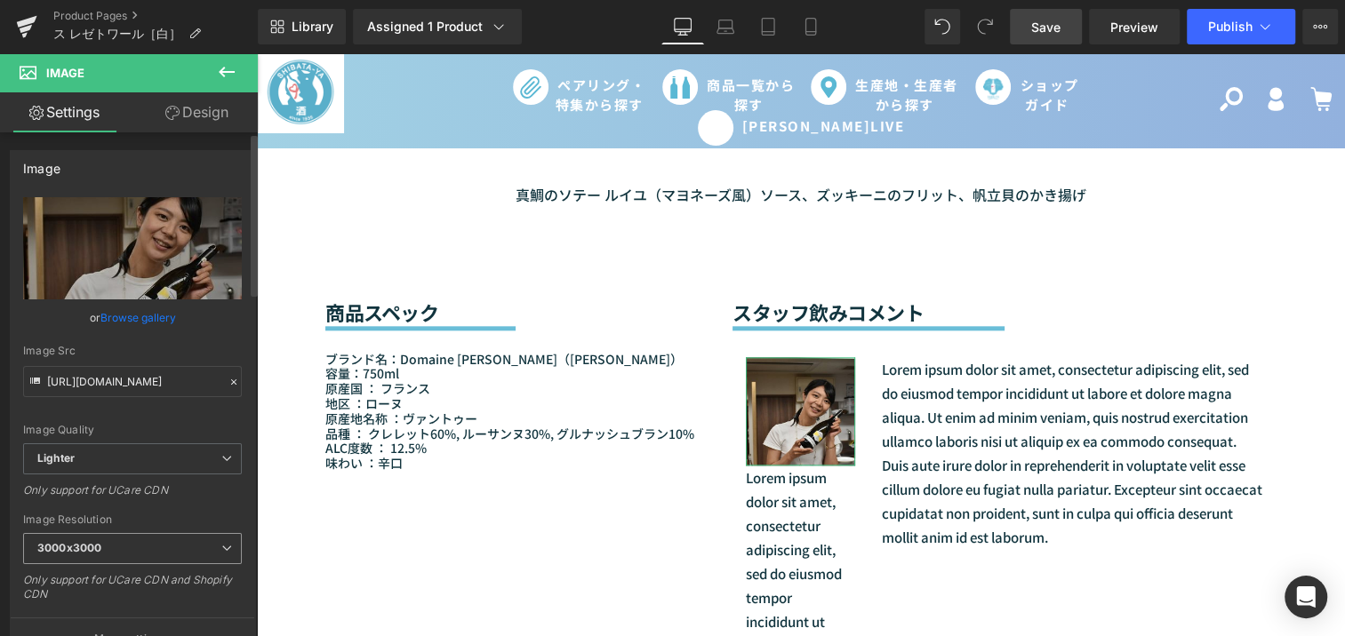
click at [125, 537] on span "3000x3000" at bounding box center [132, 548] width 219 height 31
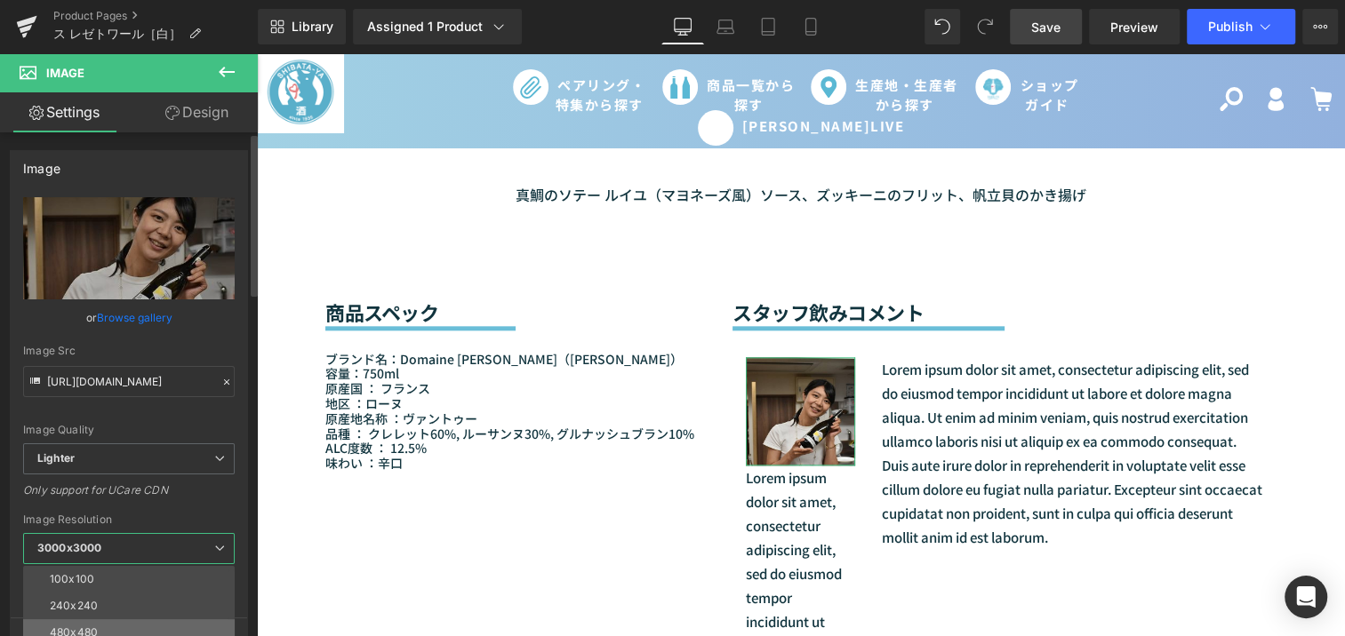
click at [103, 622] on li "480x480" at bounding box center [133, 633] width 220 height 27
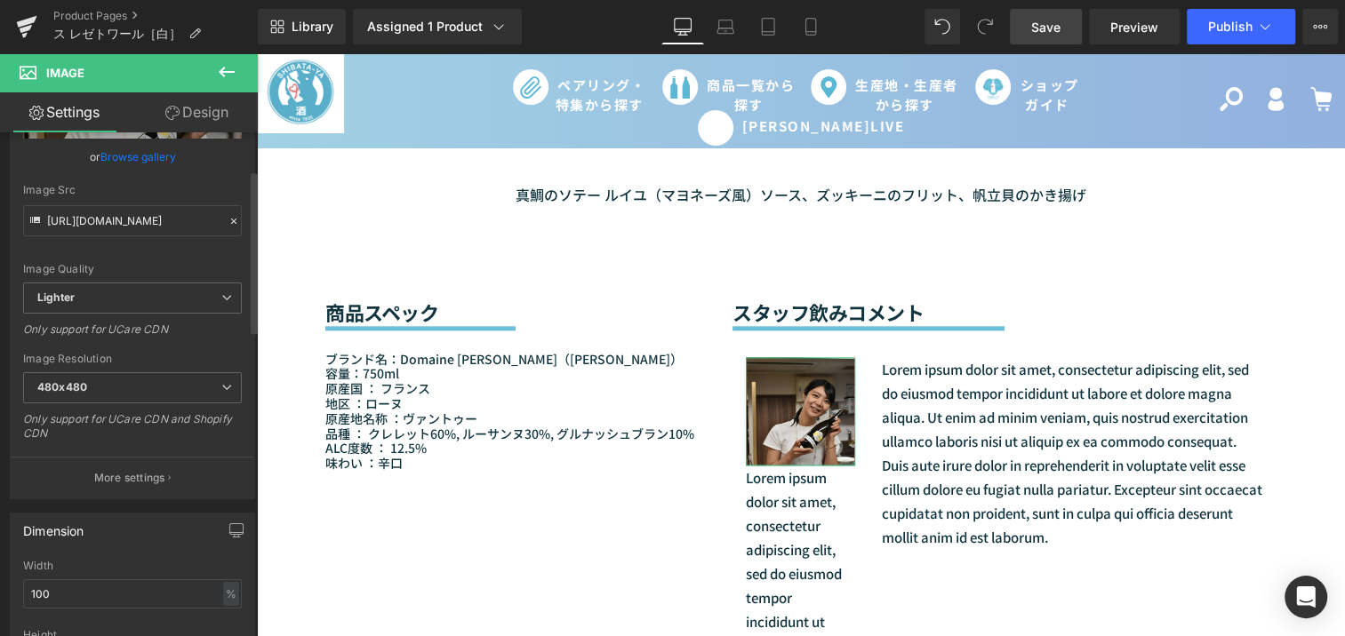
type input "https://ucarecdn.com/3a47533f-804f-40e2-9754-50ad21b41b12/-/format/auto/-/previ…"
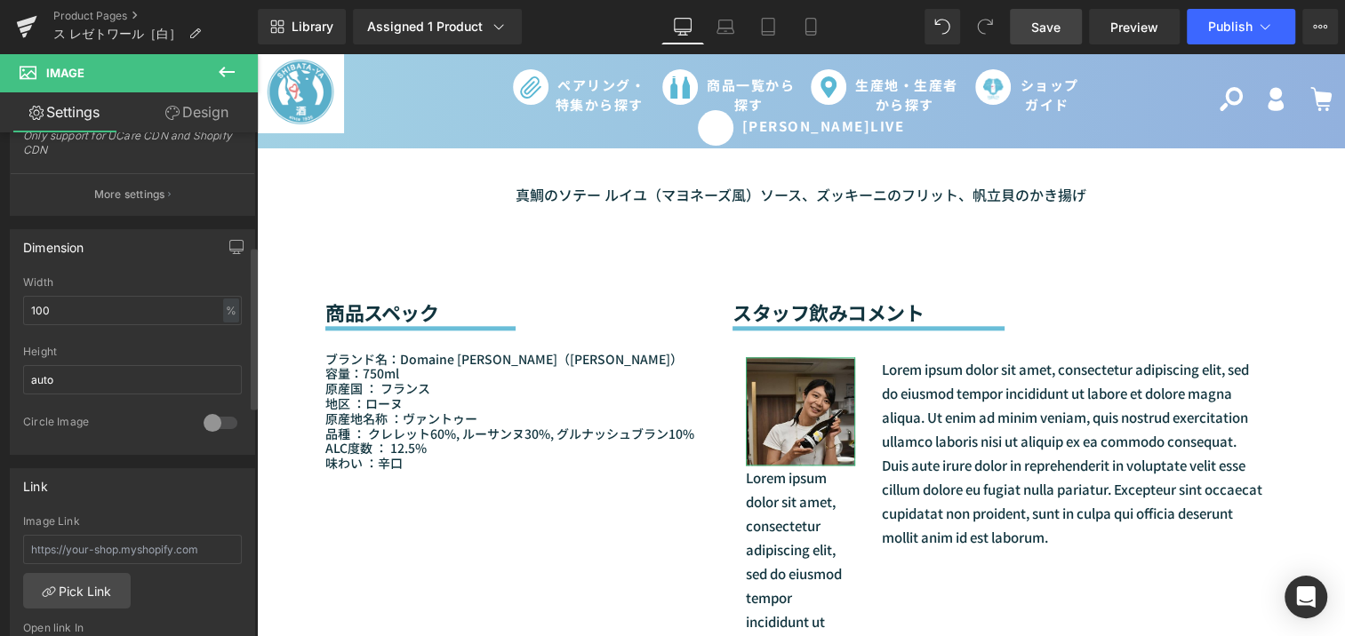
scroll to position [565, 0]
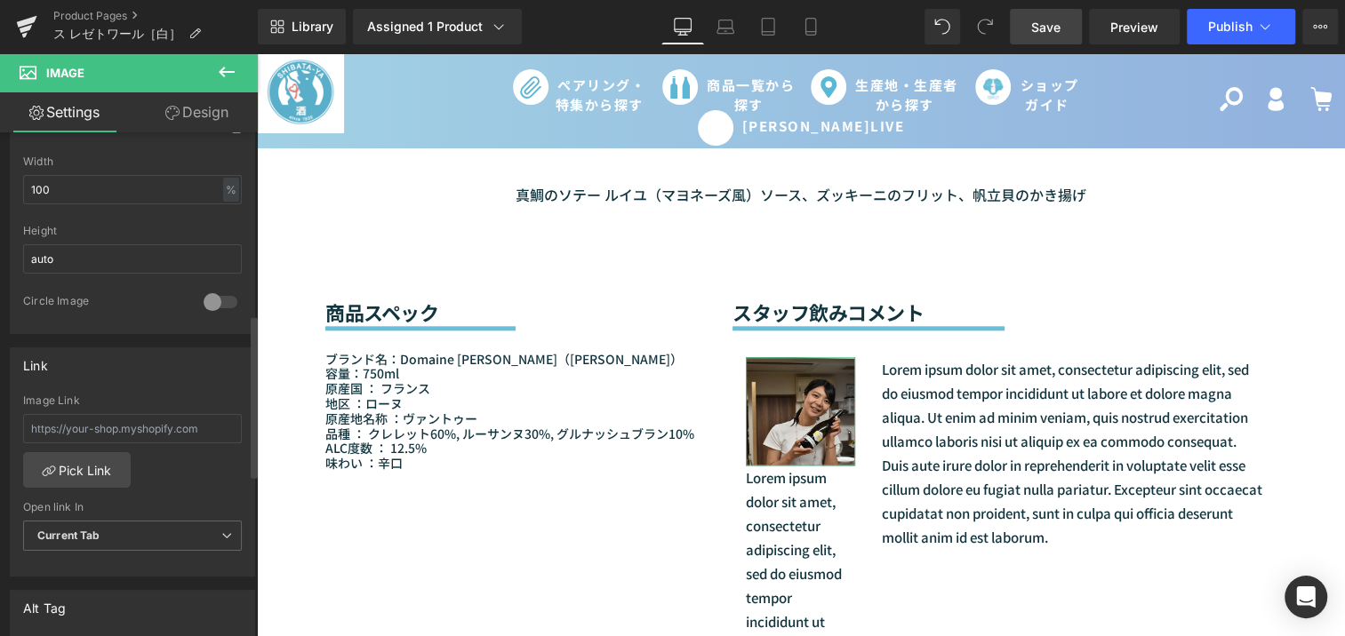
click at [211, 302] on div at bounding box center [220, 302] width 43 height 28
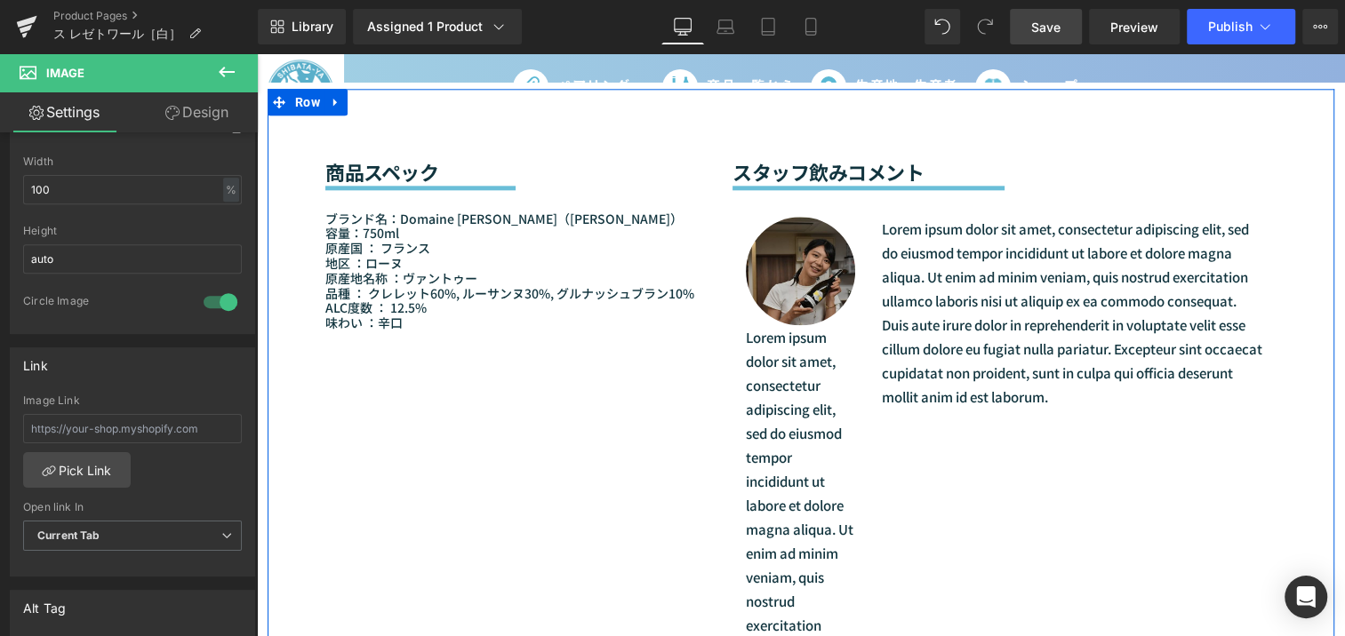
scroll to position [1535, 0]
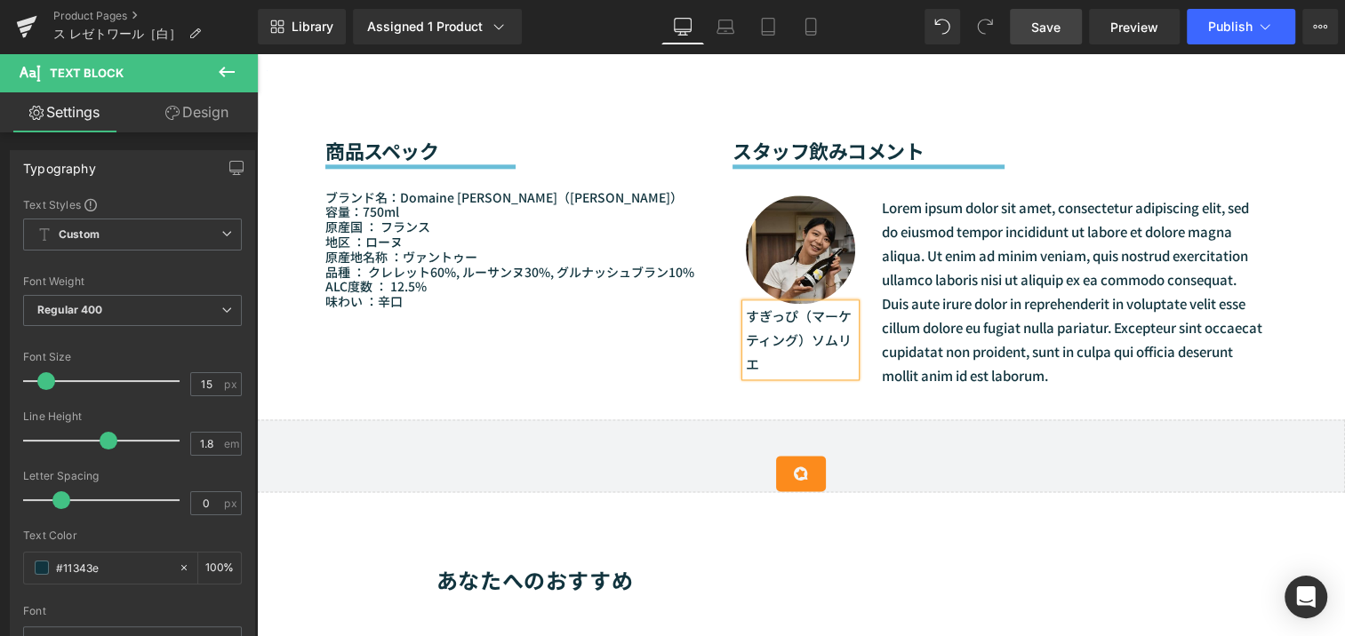
click at [800, 318] on p "すぎっぴ（マーケティング）ソムリエ" at bounding box center [800, 340] width 109 height 72
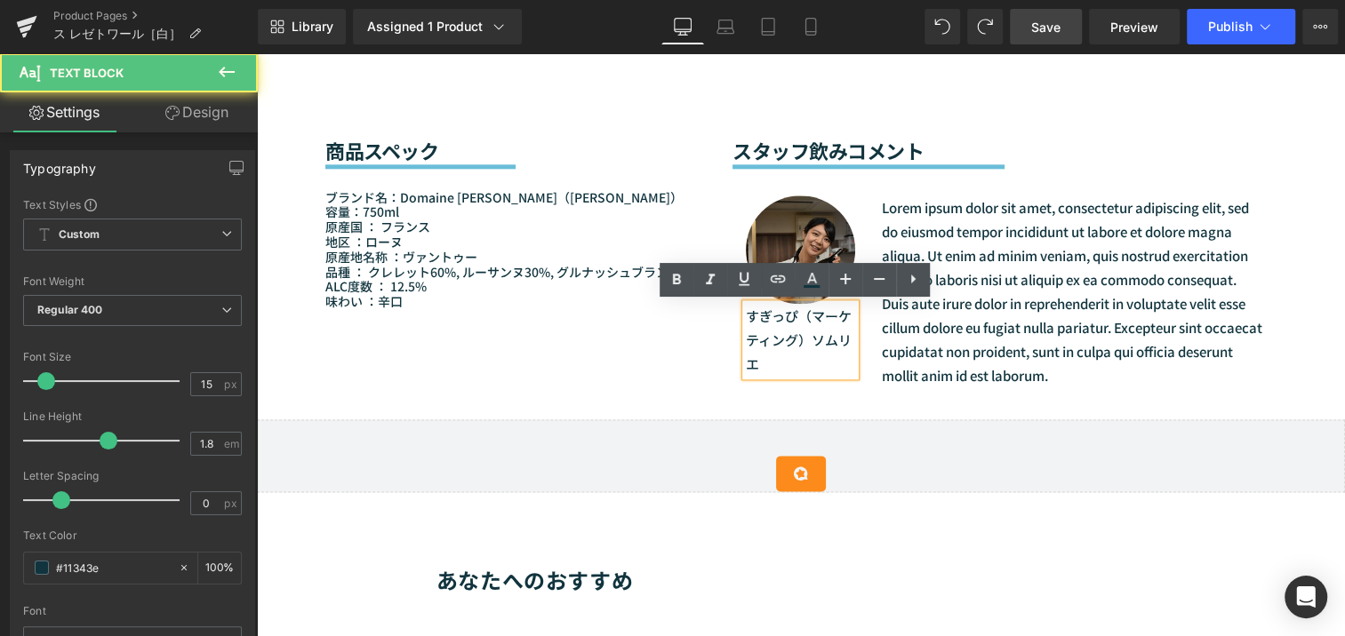
click at [802, 320] on p "すぎっぴ（マーケティング）ソムリエ" at bounding box center [800, 340] width 109 height 72
click at [800, 319] on p "すぎっぴ（マーケティング）ソムリエ" at bounding box center [800, 340] width 109 height 72
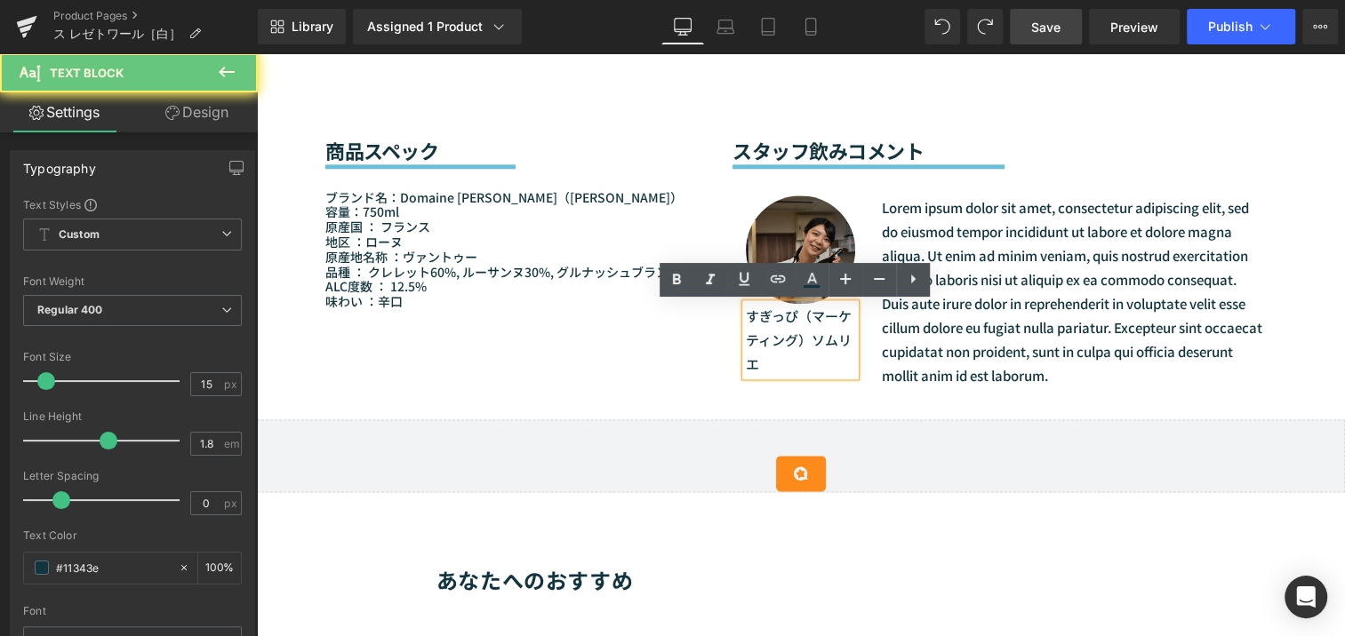
click at [795, 318] on p "すぎっぴ（マーケティング）ソムリエ" at bounding box center [800, 340] width 109 height 72
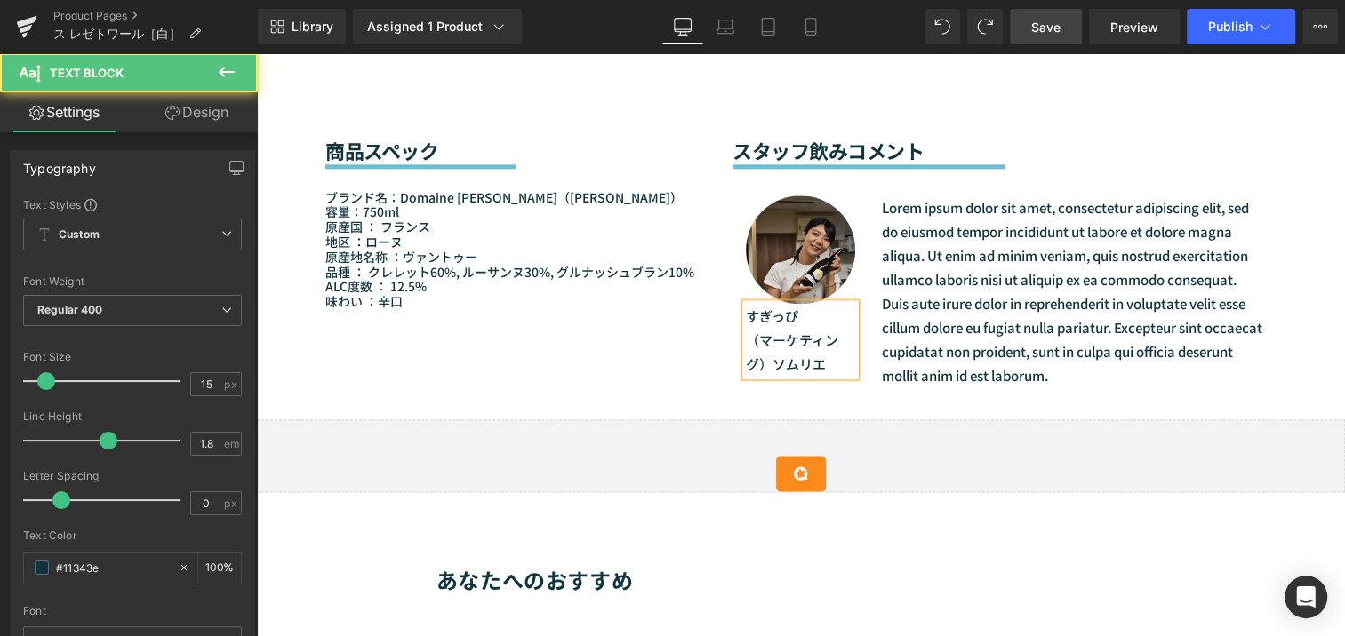
click at [773, 361] on p "（マーケティング）ソムリエ" at bounding box center [800, 352] width 109 height 48
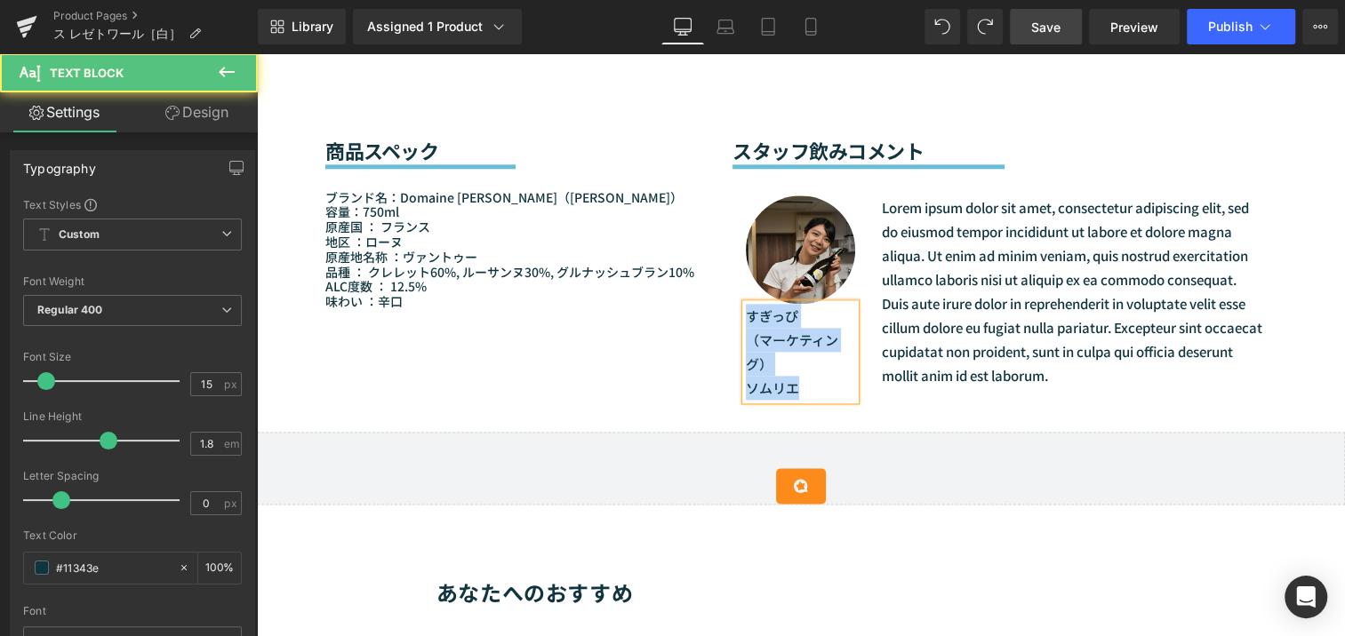
drag, startPoint x: 805, startPoint y: 390, endPoint x: 731, endPoint y: 320, distance: 101.9
click at [733, 320] on div "Image すぎっぴ （マーケティング） ソムリエ Text Block" at bounding box center [801, 298] width 136 height 205
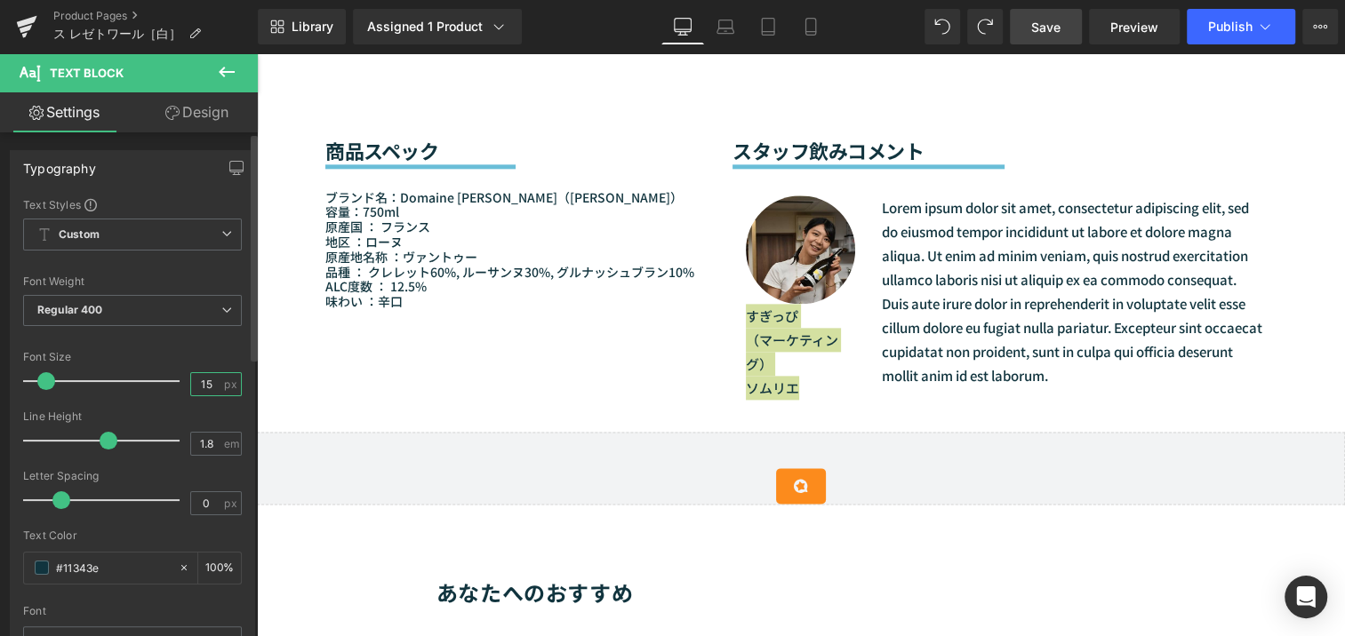
click at [212, 381] on input "15" at bounding box center [206, 384] width 31 height 22
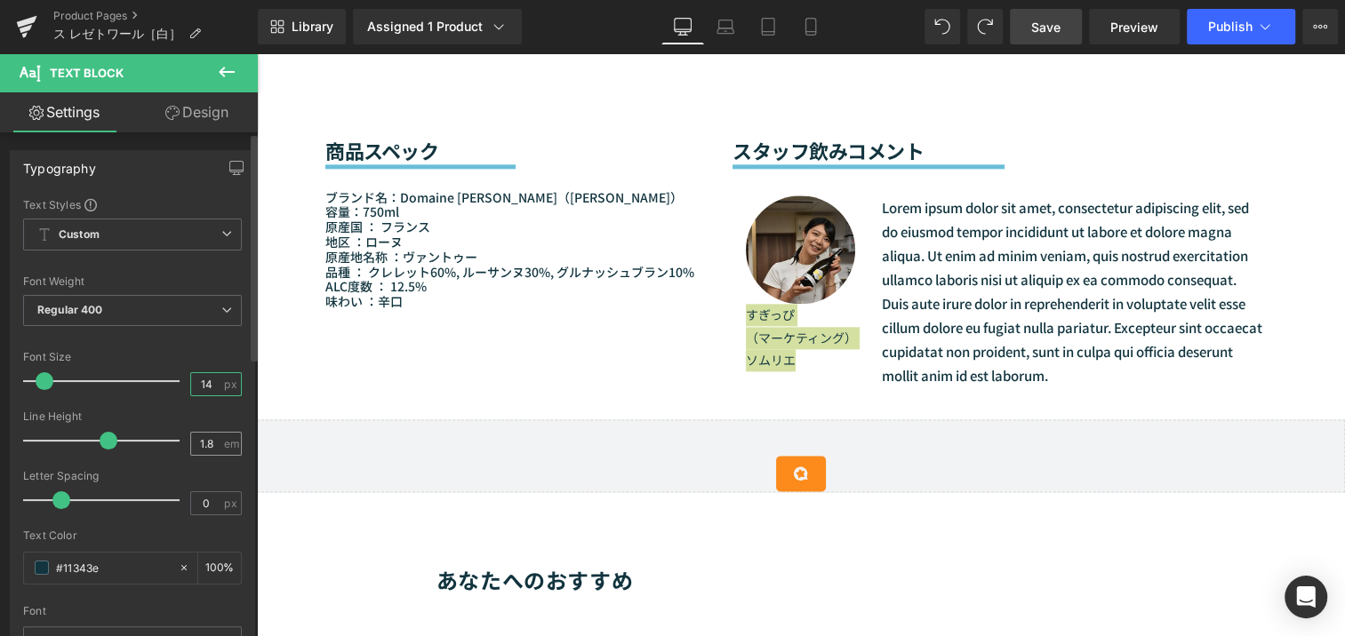
type input "14"
click at [211, 438] on input "1.8" at bounding box center [206, 444] width 31 height 22
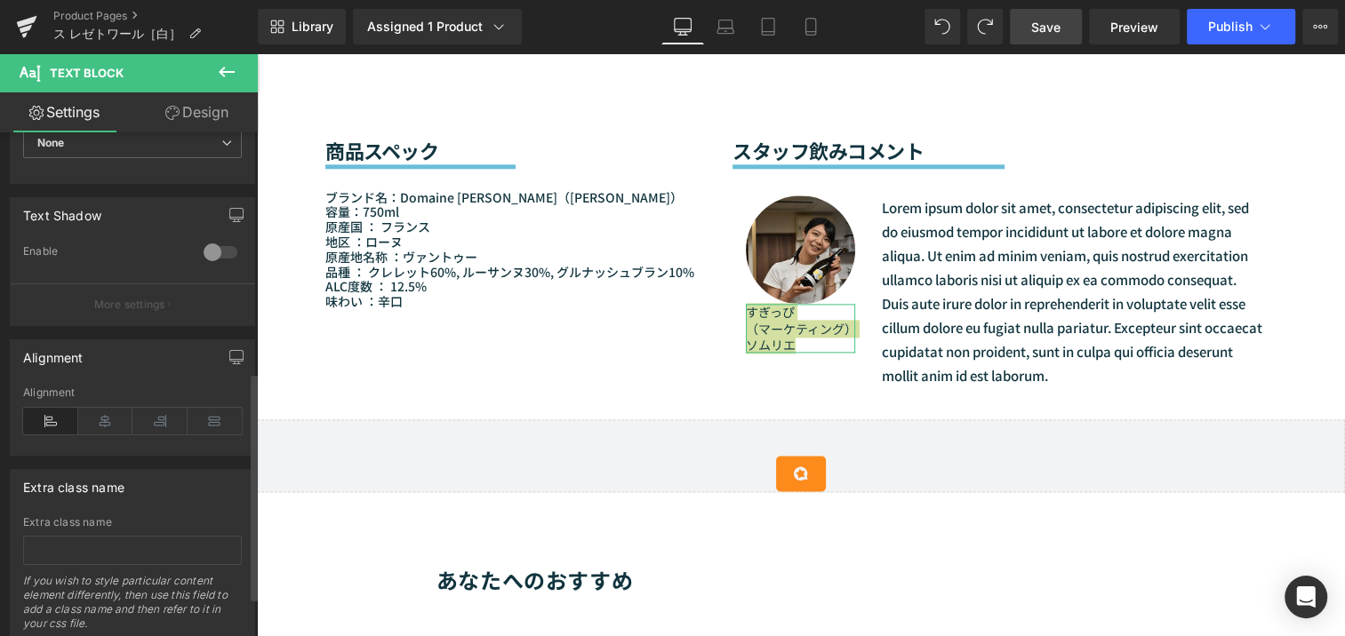
scroll to position [565, 0]
type input "1.3"
click at [94, 412] on icon at bounding box center [105, 419] width 55 height 27
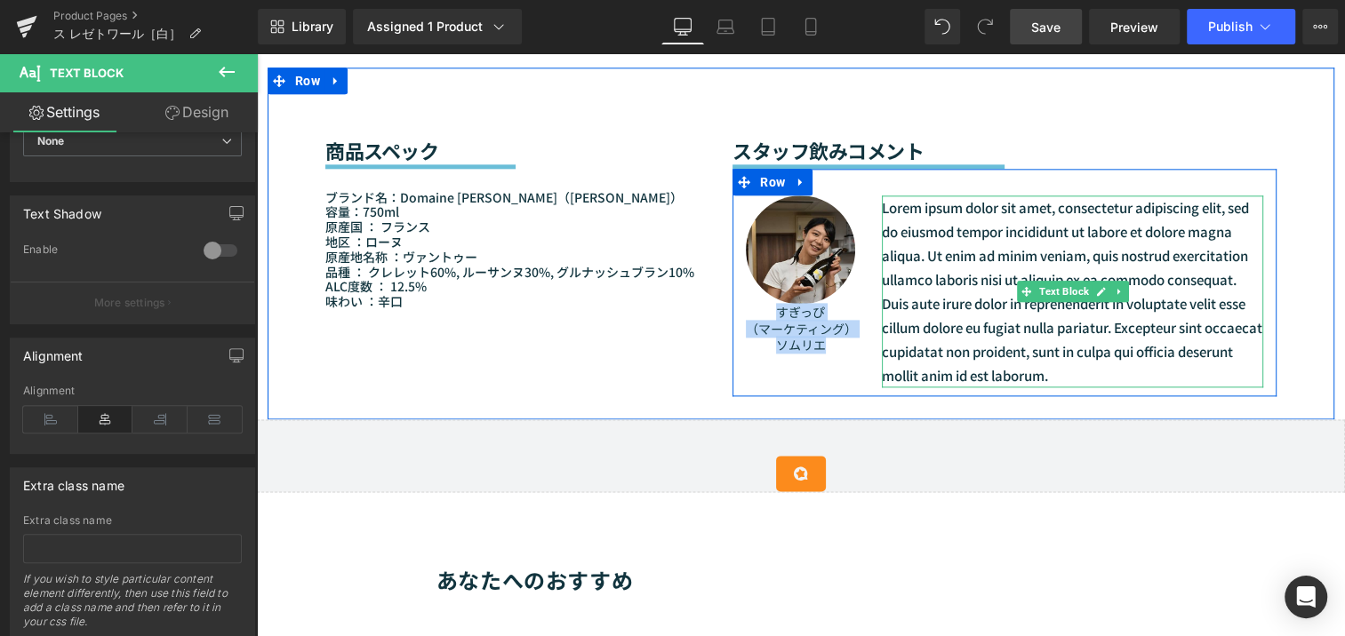
click at [917, 232] on p "Lorem ipsum dolor sit amet, consectetur adipiscing elit, sed do eiusmod tempor …" at bounding box center [1072, 292] width 381 height 192
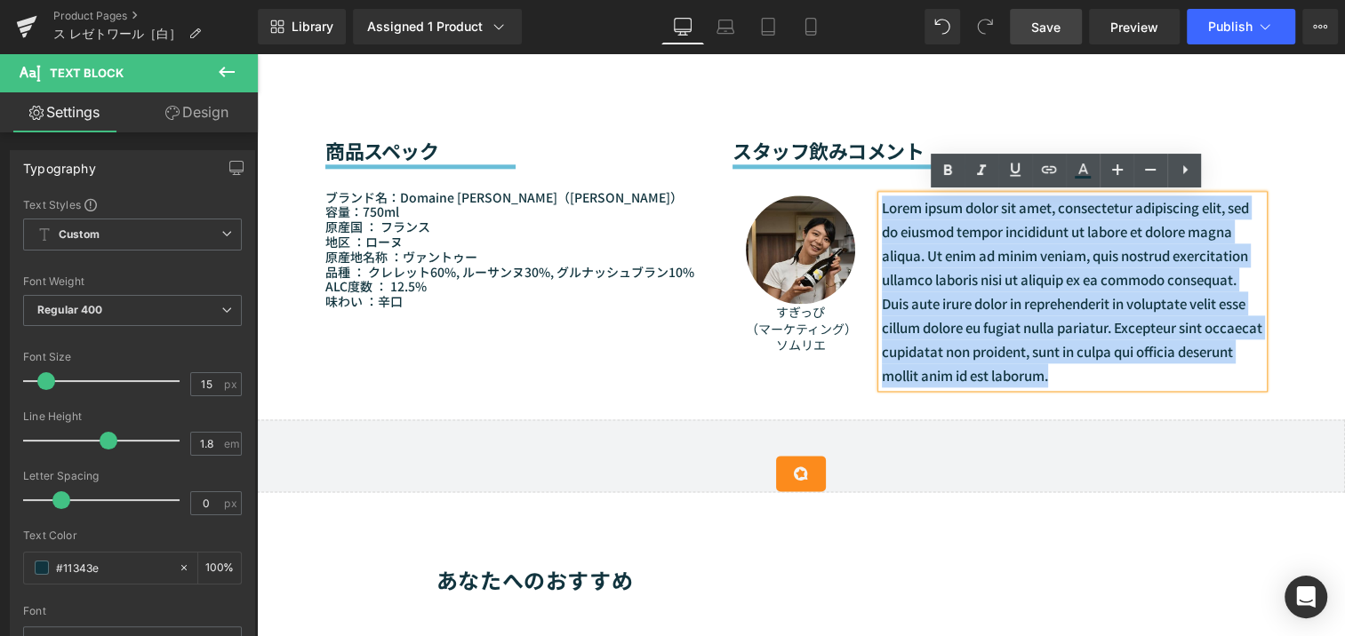
drag, startPoint x: 877, startPoint y: 203, endPoint x: 1123, endPoint y: 376, distance: 301.1
click at [1123, 376] on p "Lorem ipsum dolor sit amet, consectetur adipiscing elit, sed do eiusmod tempor …" at bounding box center [1072, 292] width 381 height 192
paste div
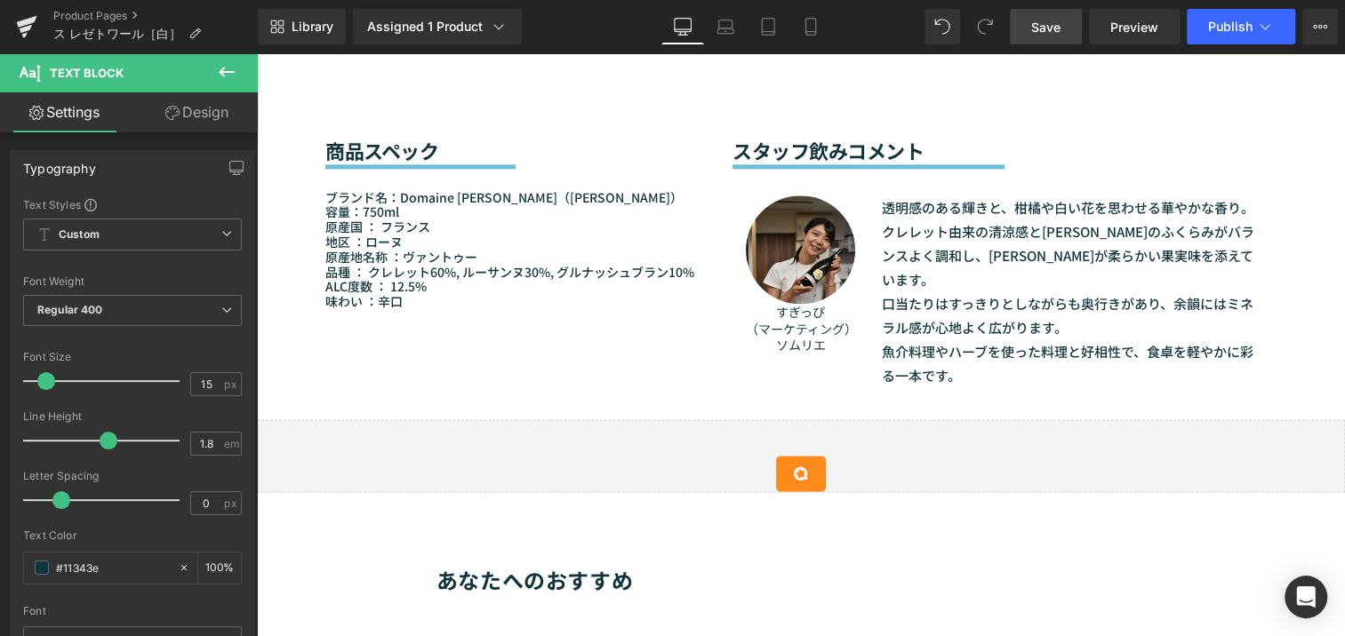
click at [1045, 26] on span "Save" at bounding box center [1045, 27] width 29 height 19
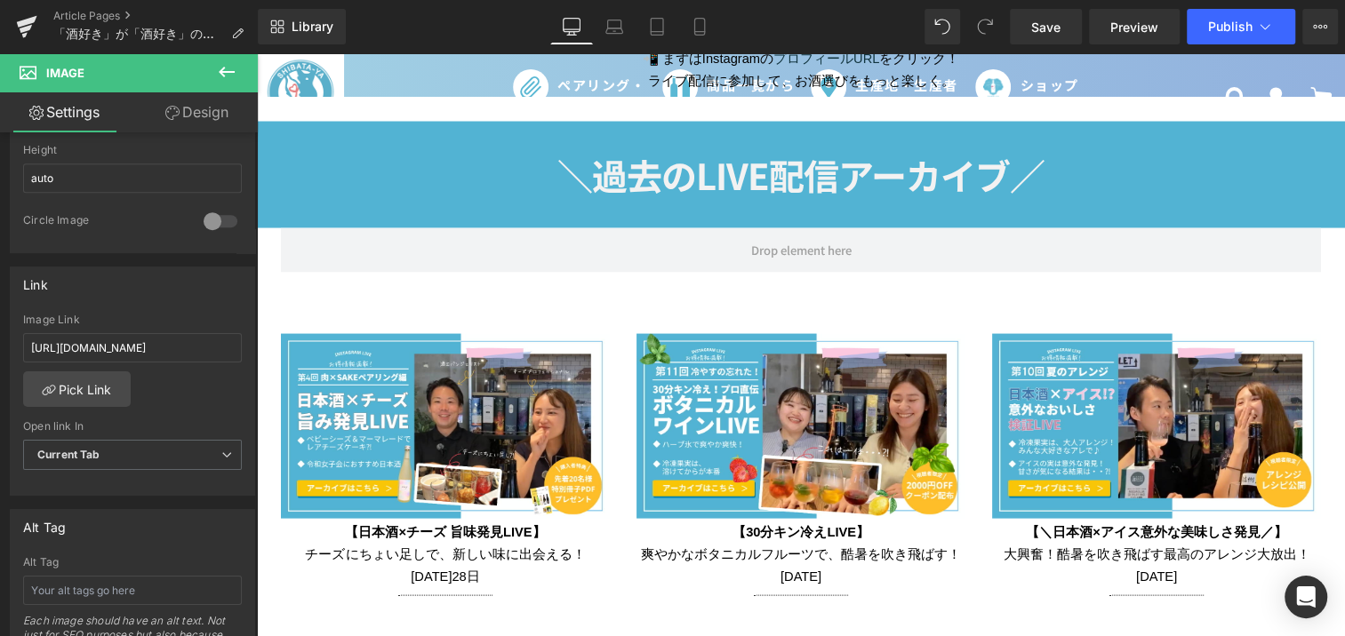
scroll to position [2424, 0]
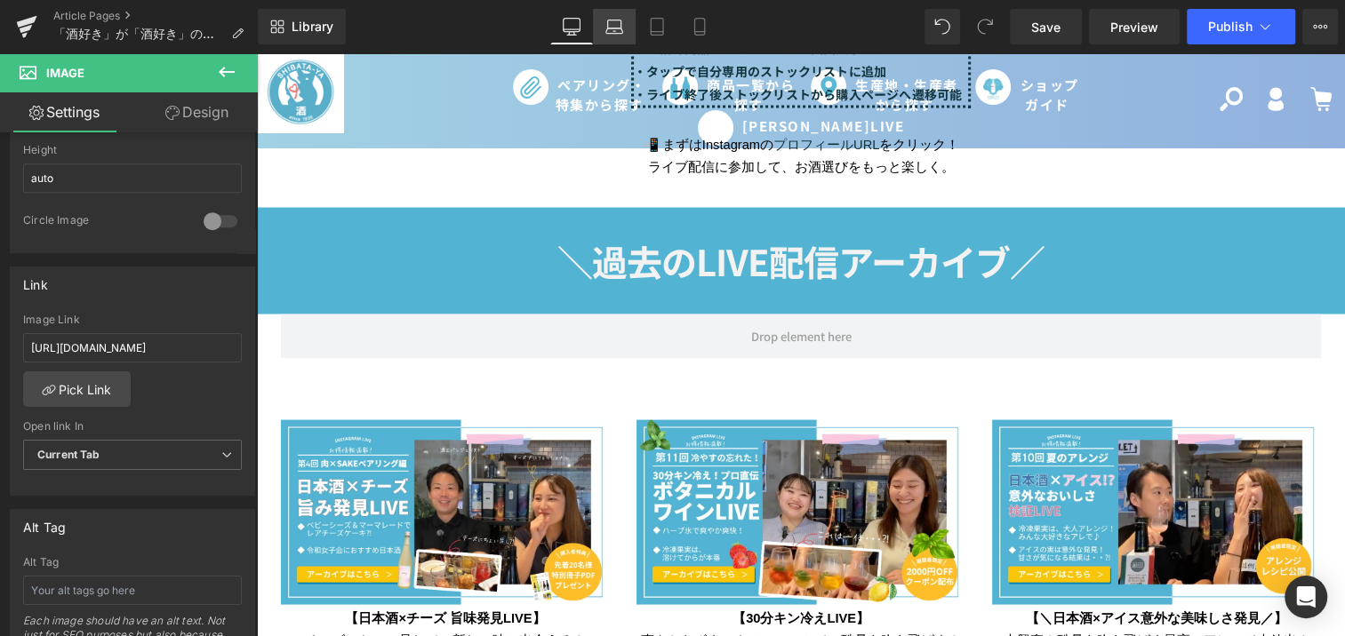
click at [622, 30] on icon at bounding box center [613, 30] width 17 height 5
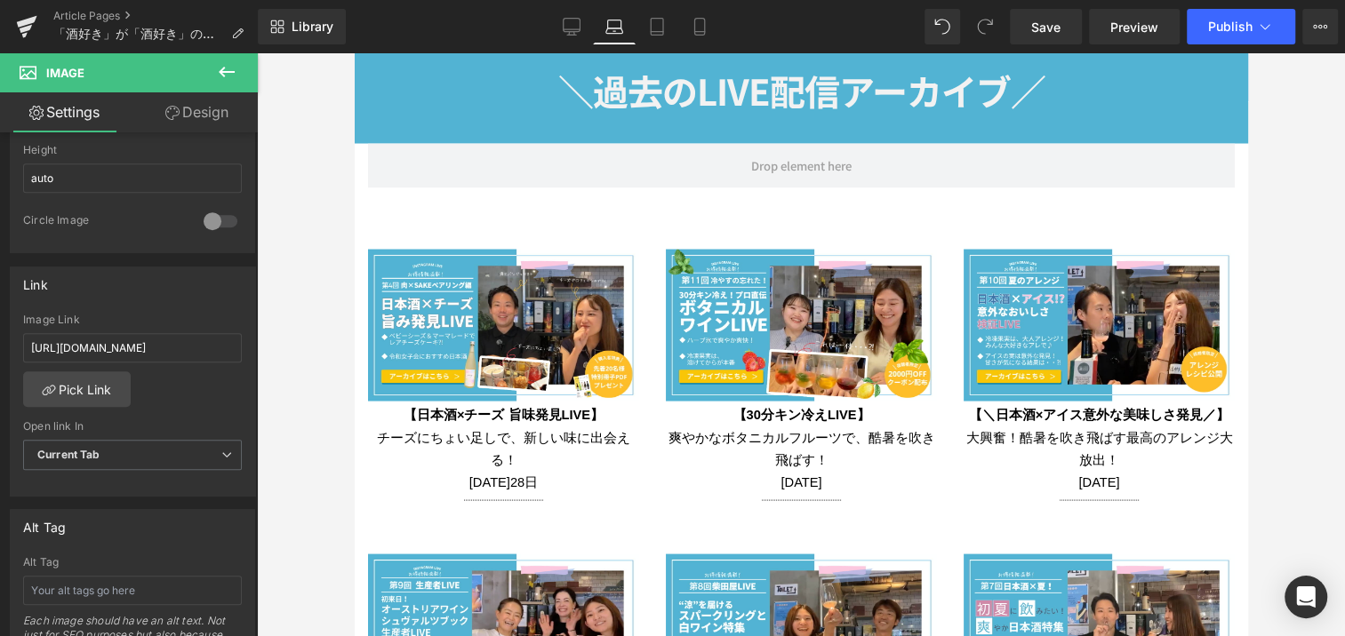
scroll to position [2383, 0]
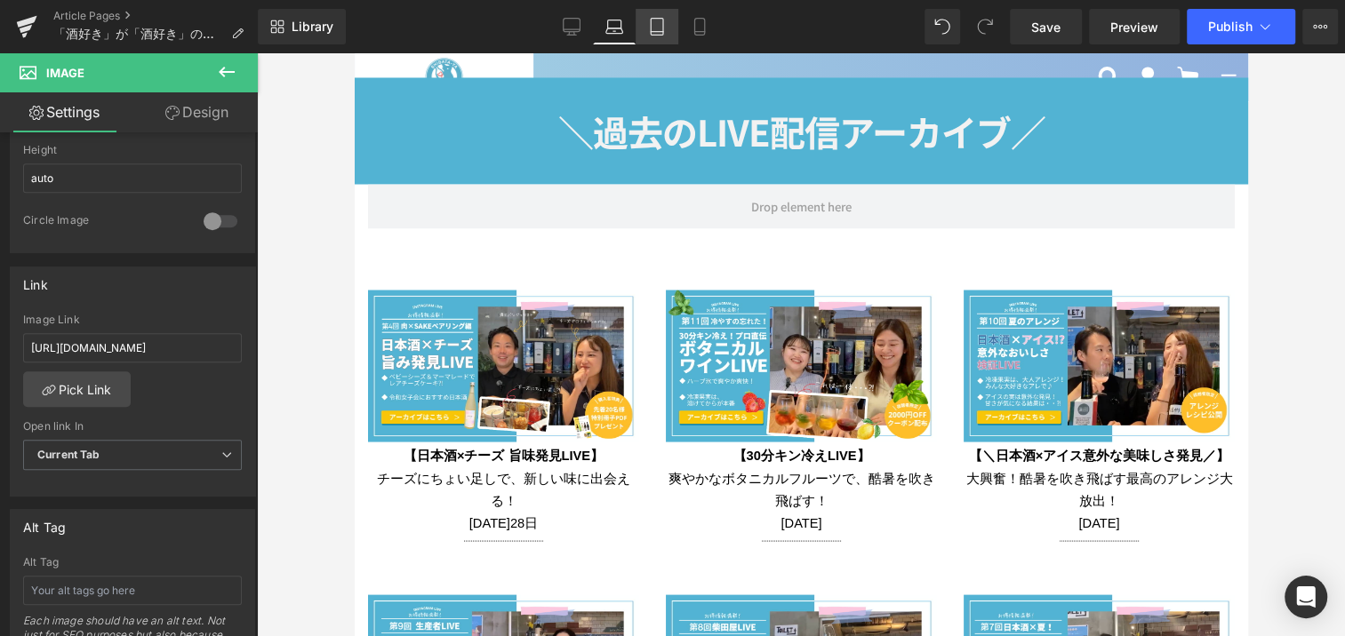
click at [657, 32] on icon at bounding box center [657, 32] width 12 height 0
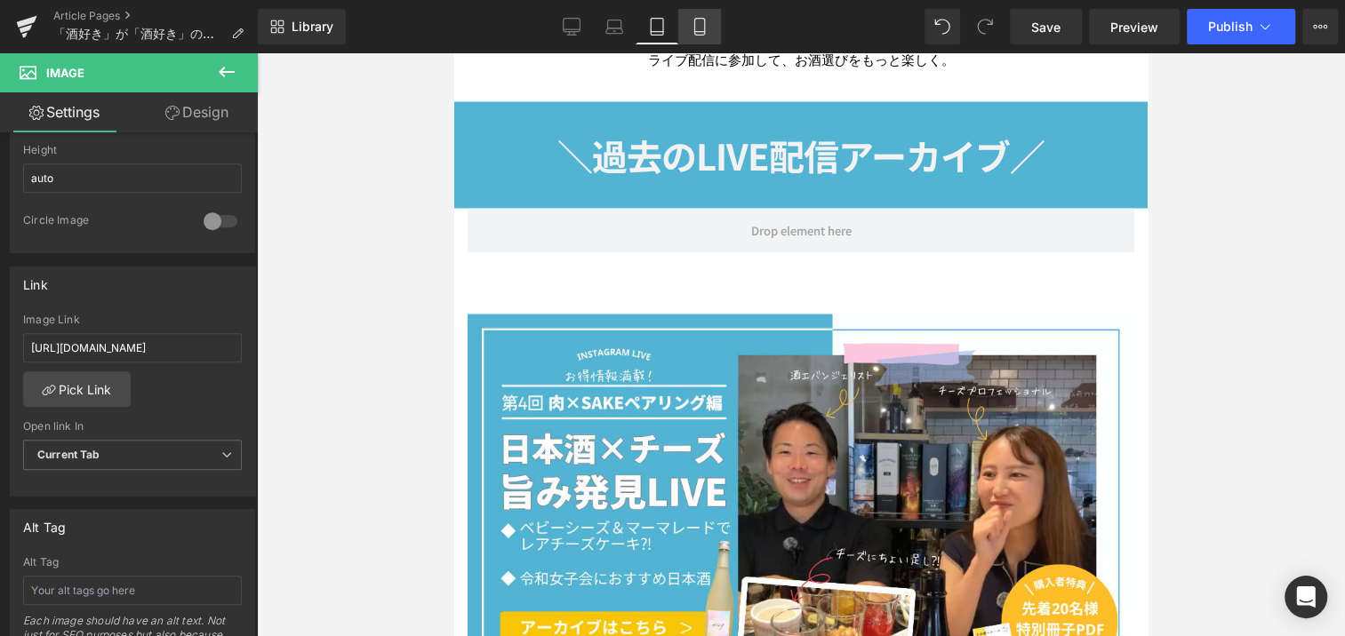
click at [691, 34] on icon at bounding box center [700, 27] width 18 height 18
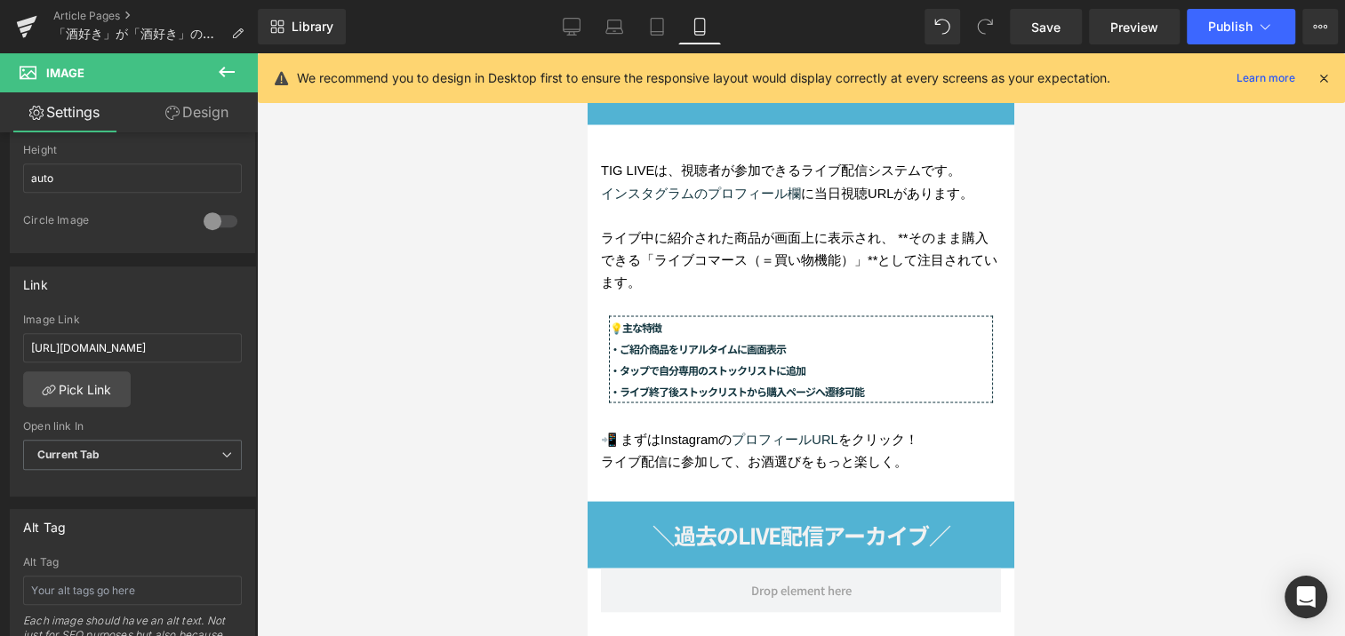
scroll to position [2740, 0]
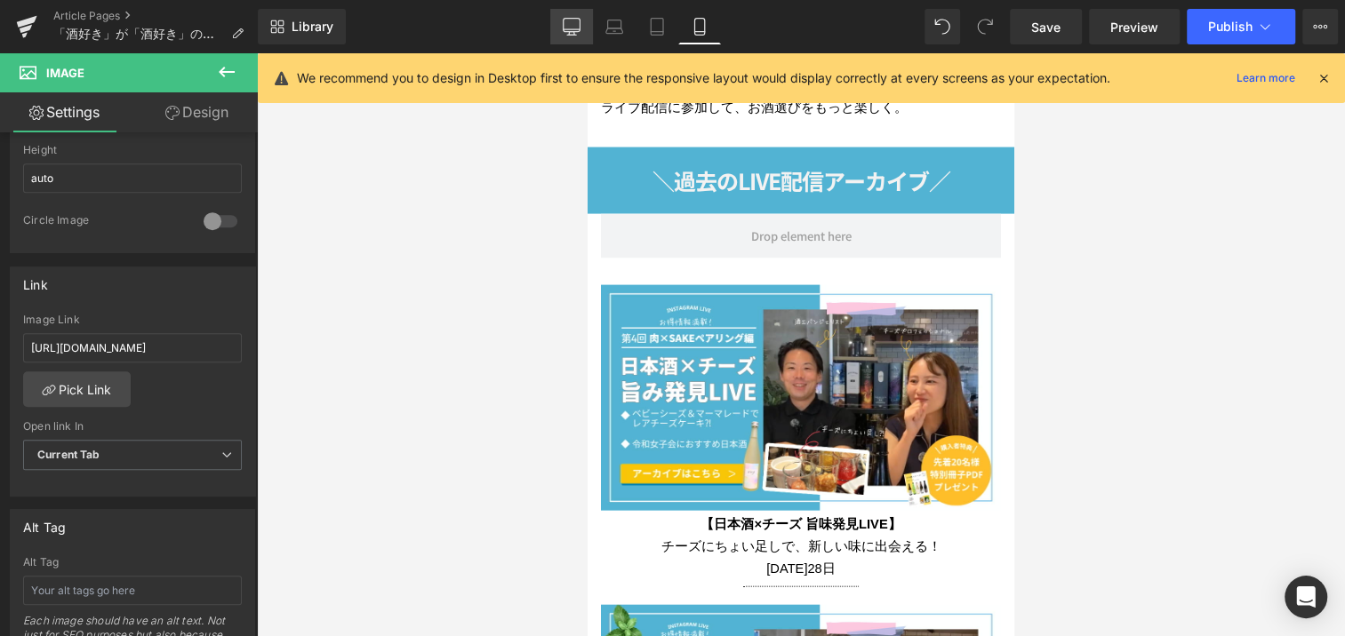
click at [572, 35] on icon at bounding box center [571, 35] width 9 height 0
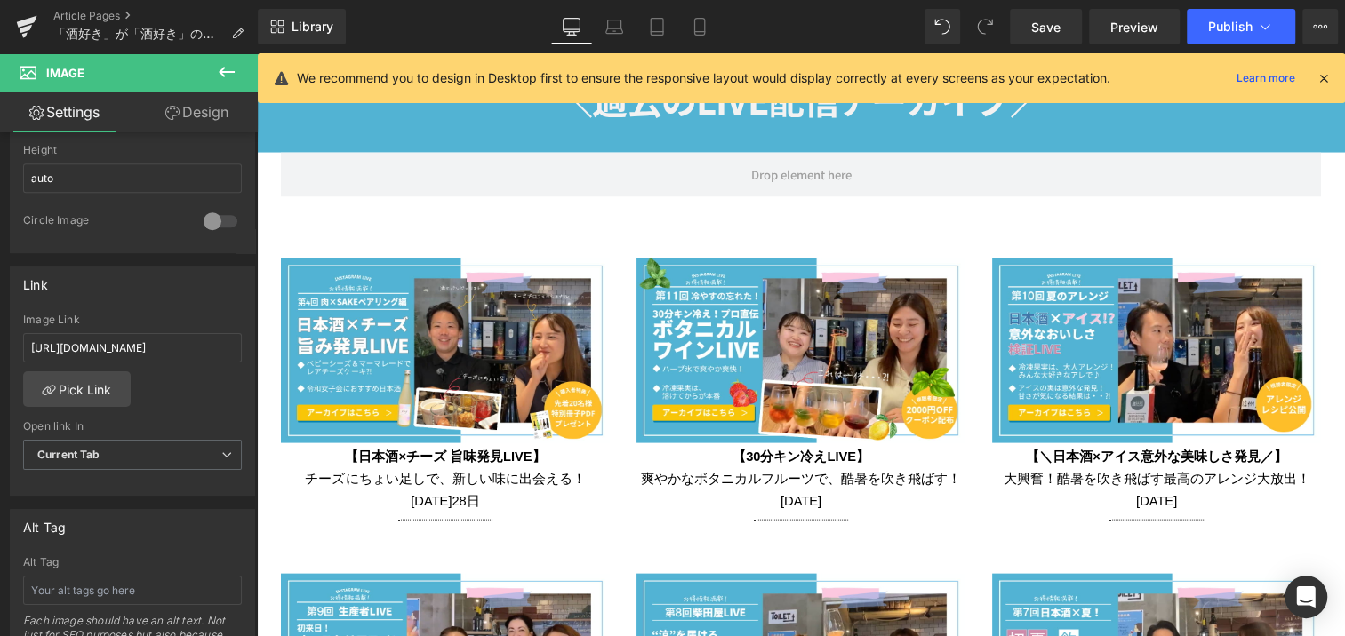
scroll to position [2582, 0]
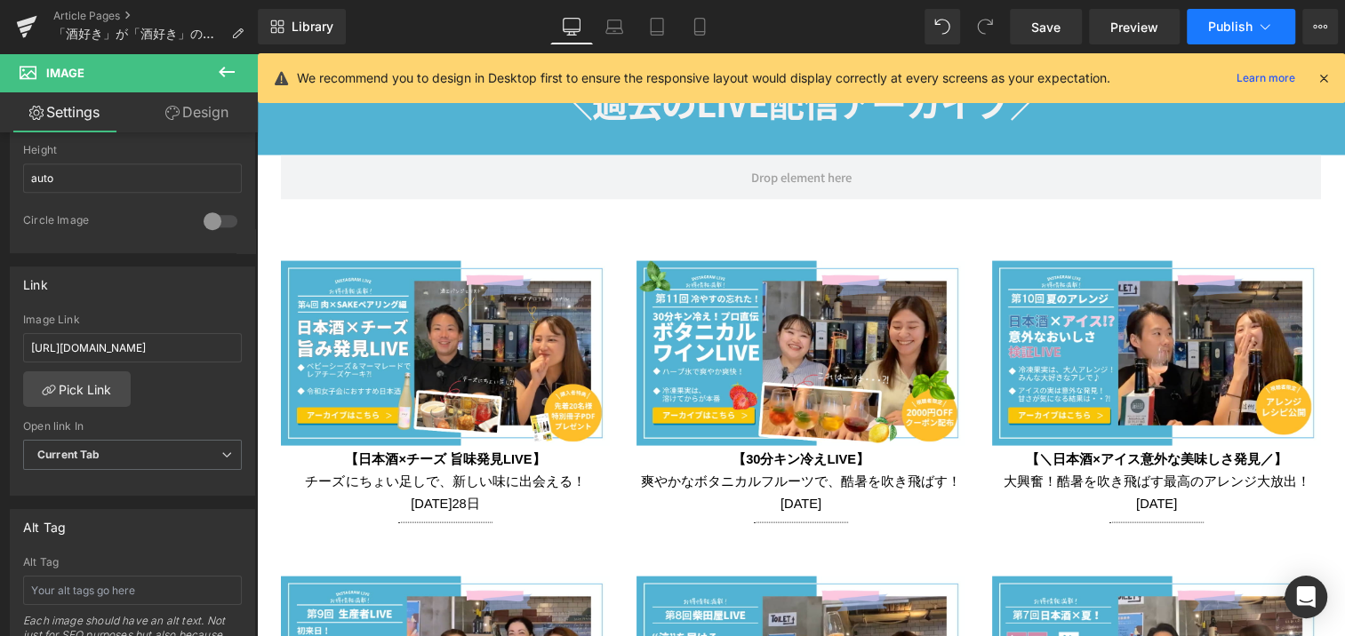
click at [1251, 23] on span "Publish" at bounding box center [1230, 27] width 44 height 14
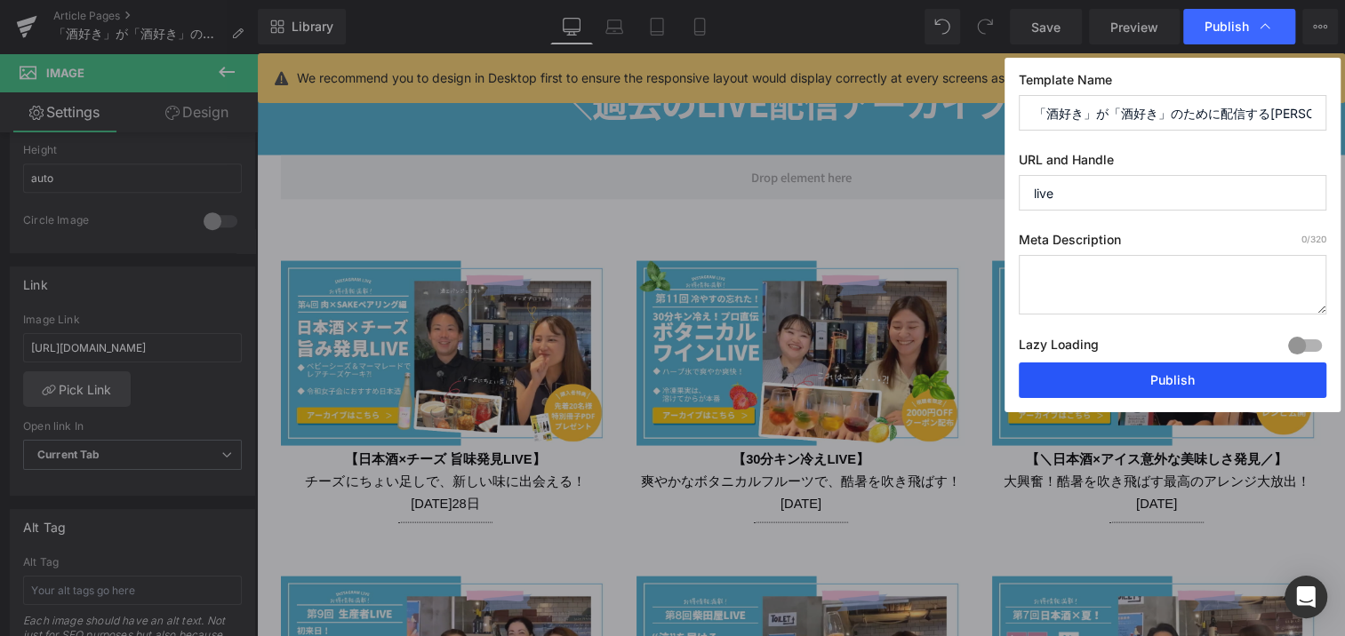
click at [1064, 379] on button "Publish" at bounding box center [899, 343] width 329 height 271
